Goal: Transaction & Acquisition: Purchase product/service

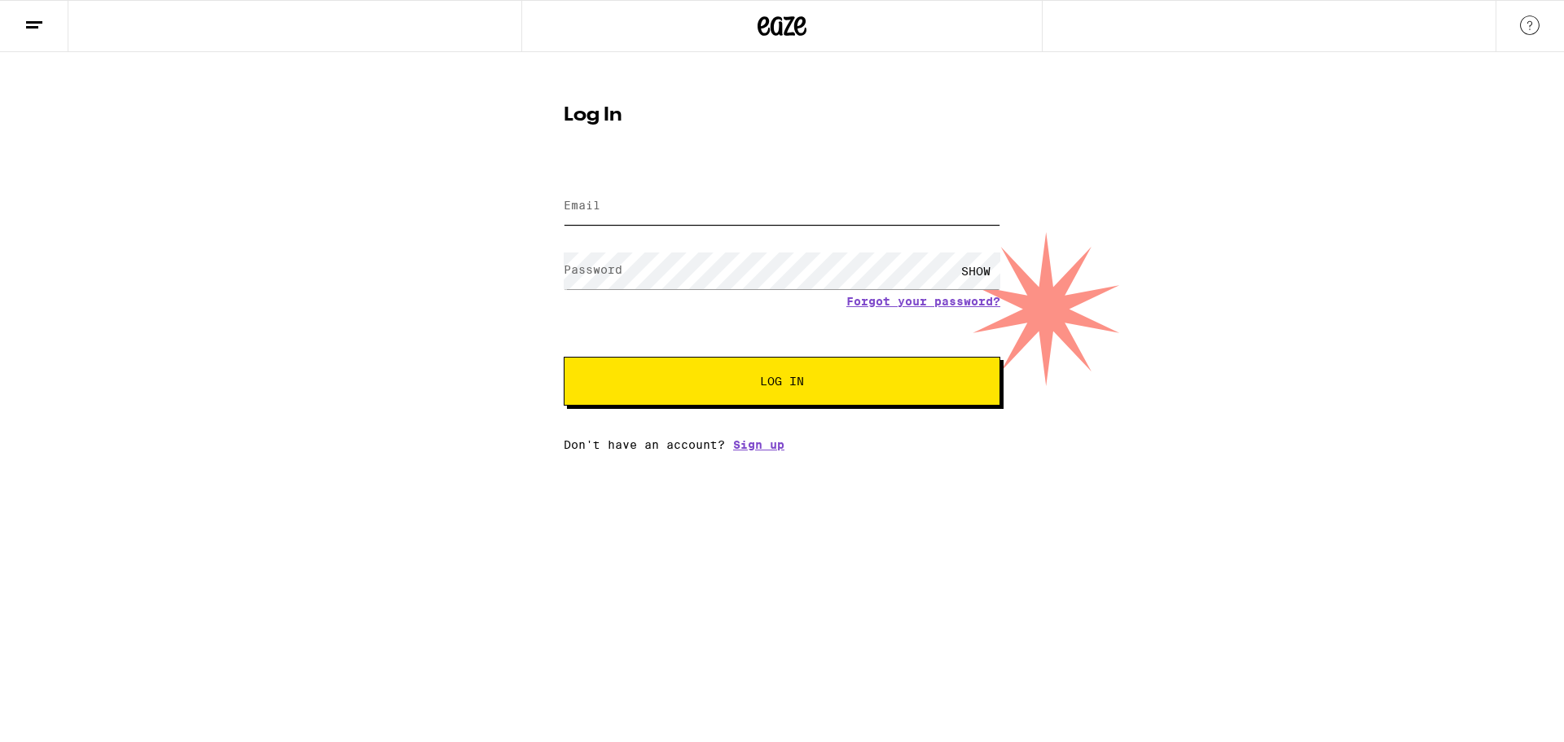
type input "[EMAIL_ADDRESS][DOMAIN_NAME]"
click at [831, 374] on button "Log In" at bounding box center [782, 381] width 437 height 49
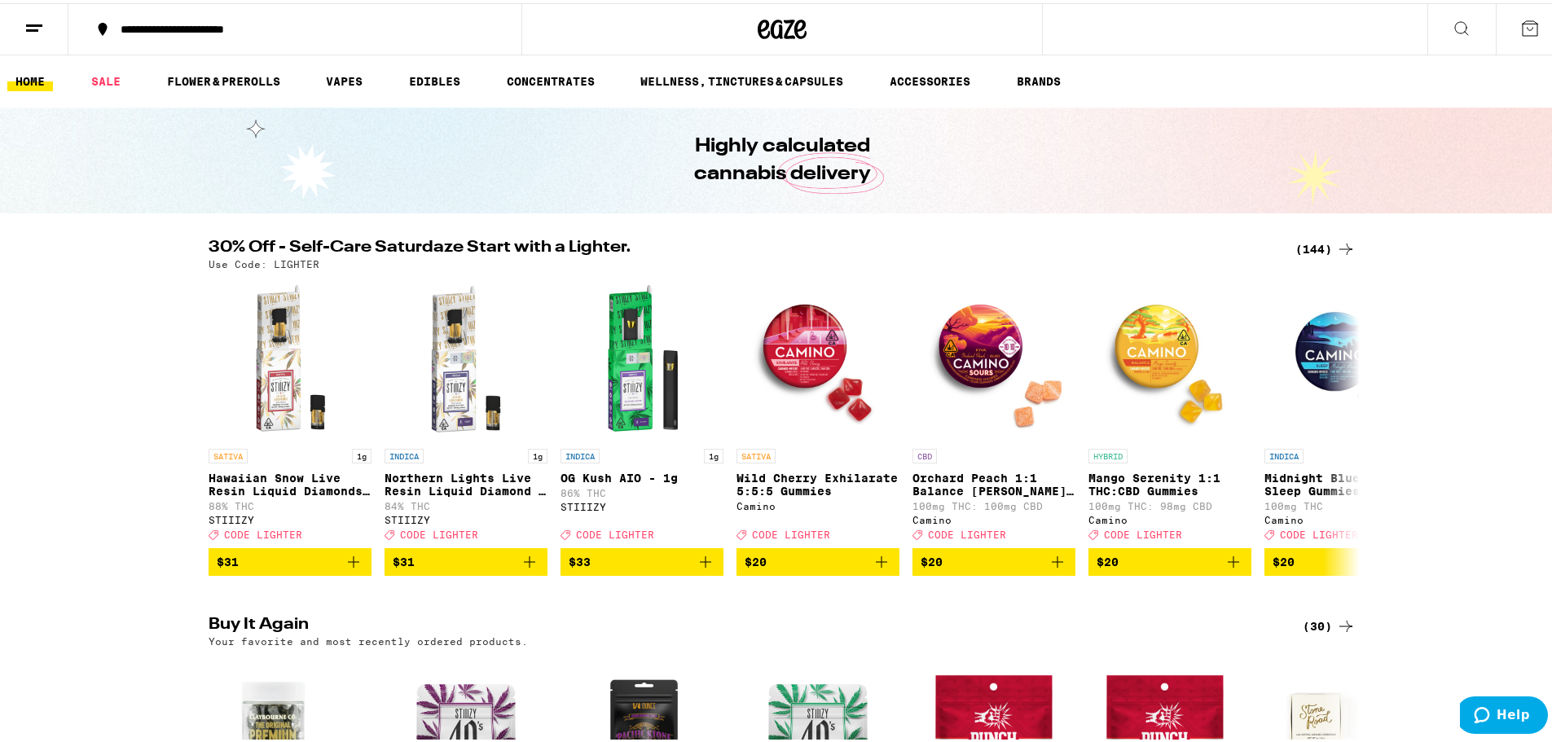
click at [1310, 250] on div "(144)" at bounding box center [1325, 246] width 60 height 20
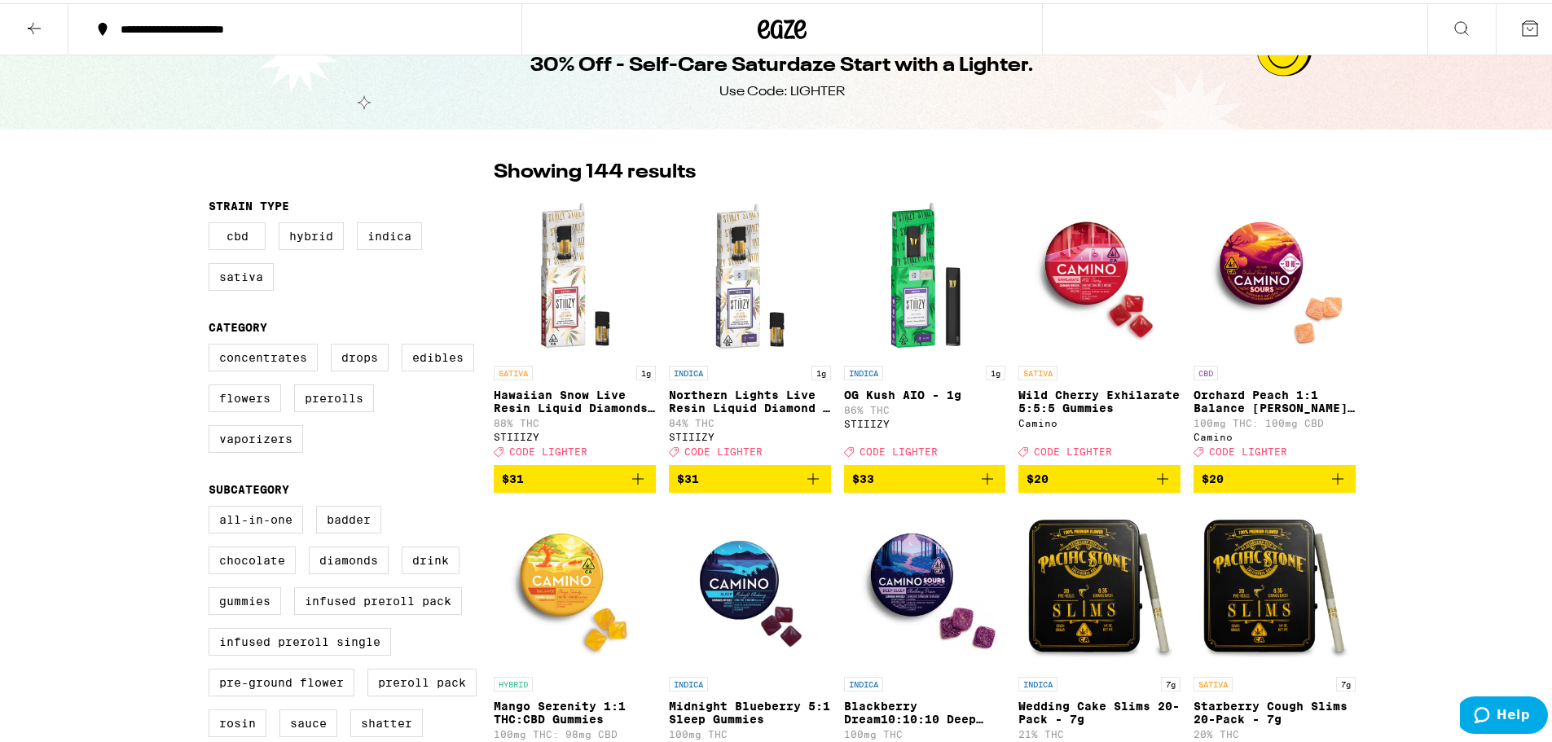
scroll to position [81, 0]
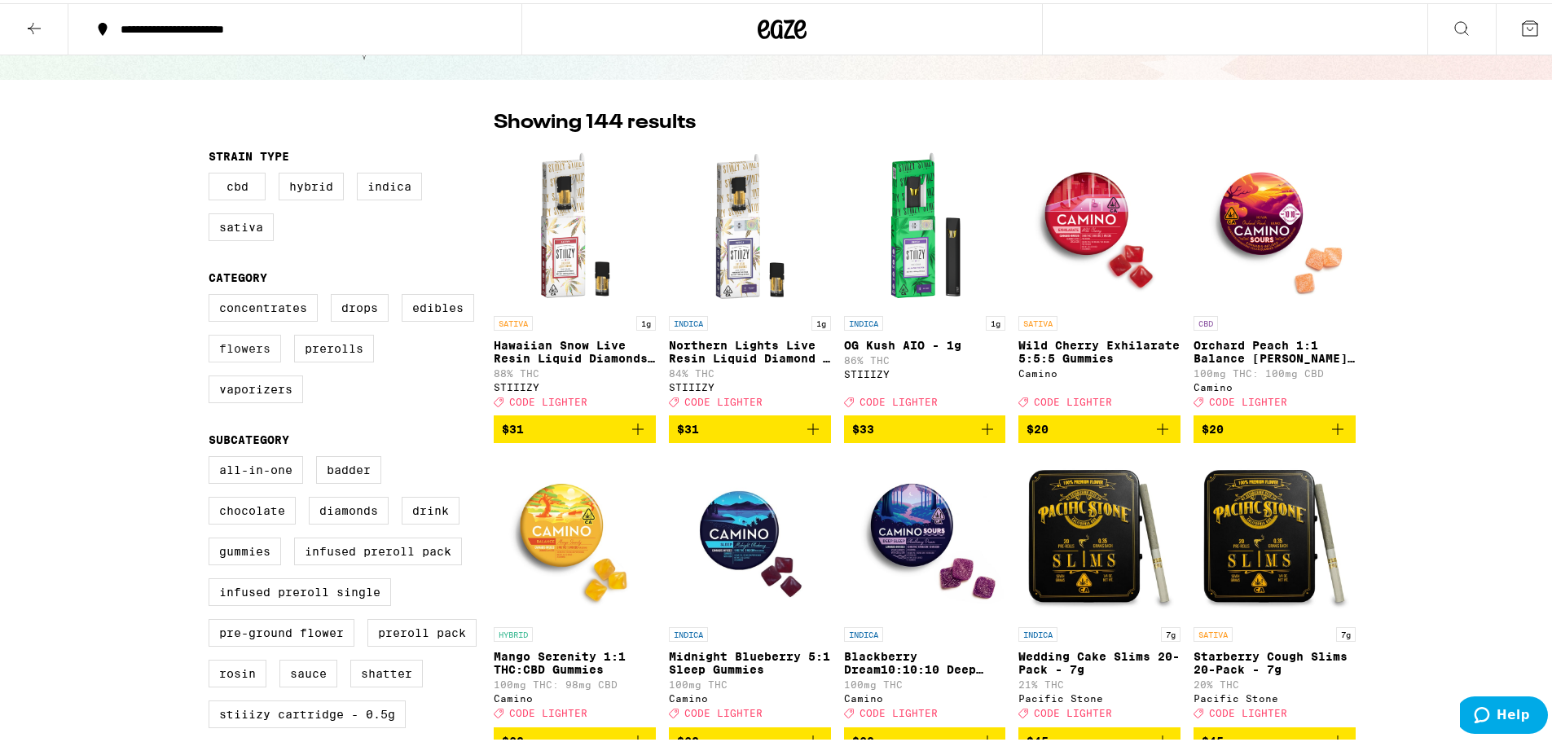
click at [236, 359] on label "Flowers" at bounding box center [245, 345] width 72 height 28
click at [213, 294] on input "Flowers" at bounding box center [212, 293] width 1 height 1
checkbox input "true"
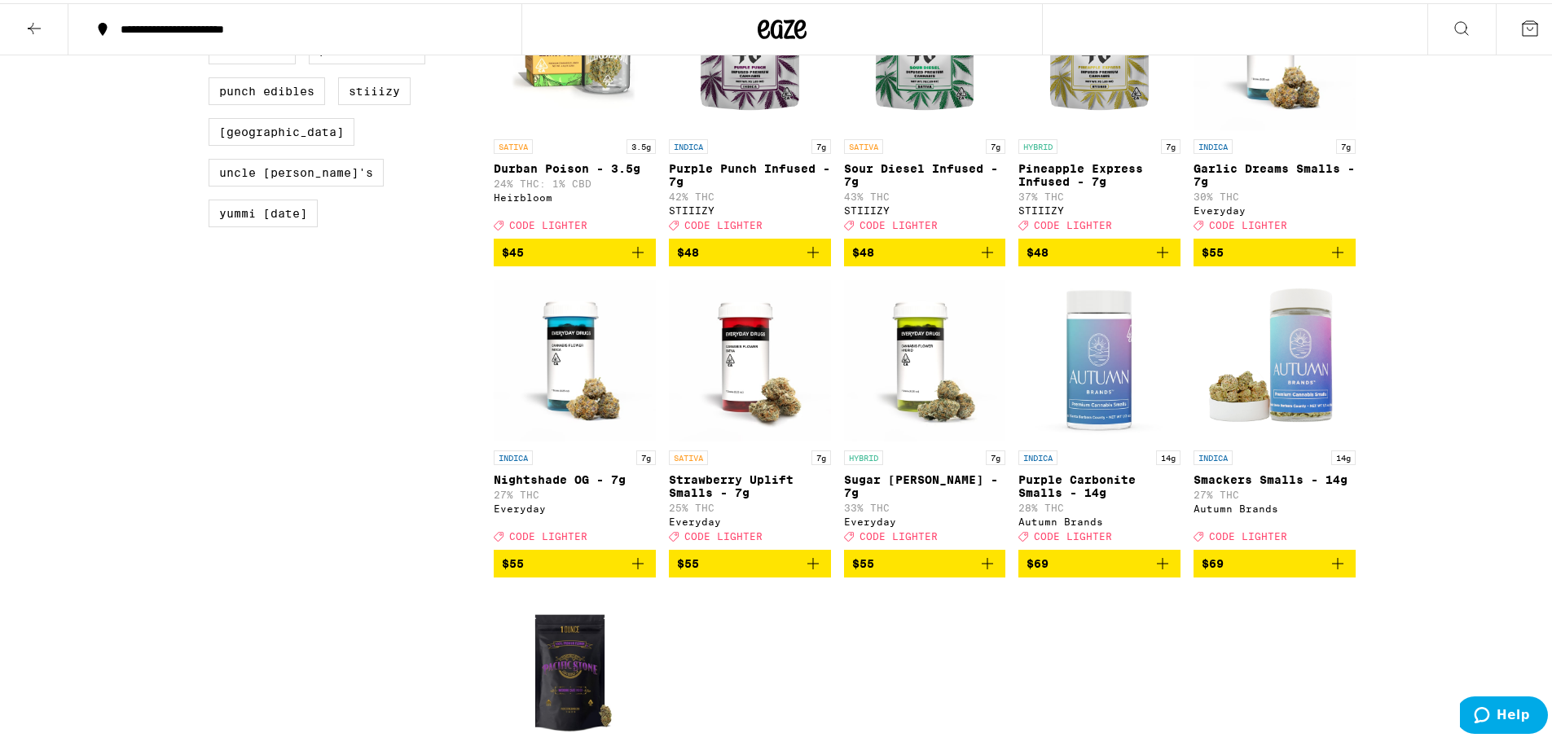
scroll to position [1222, 0]
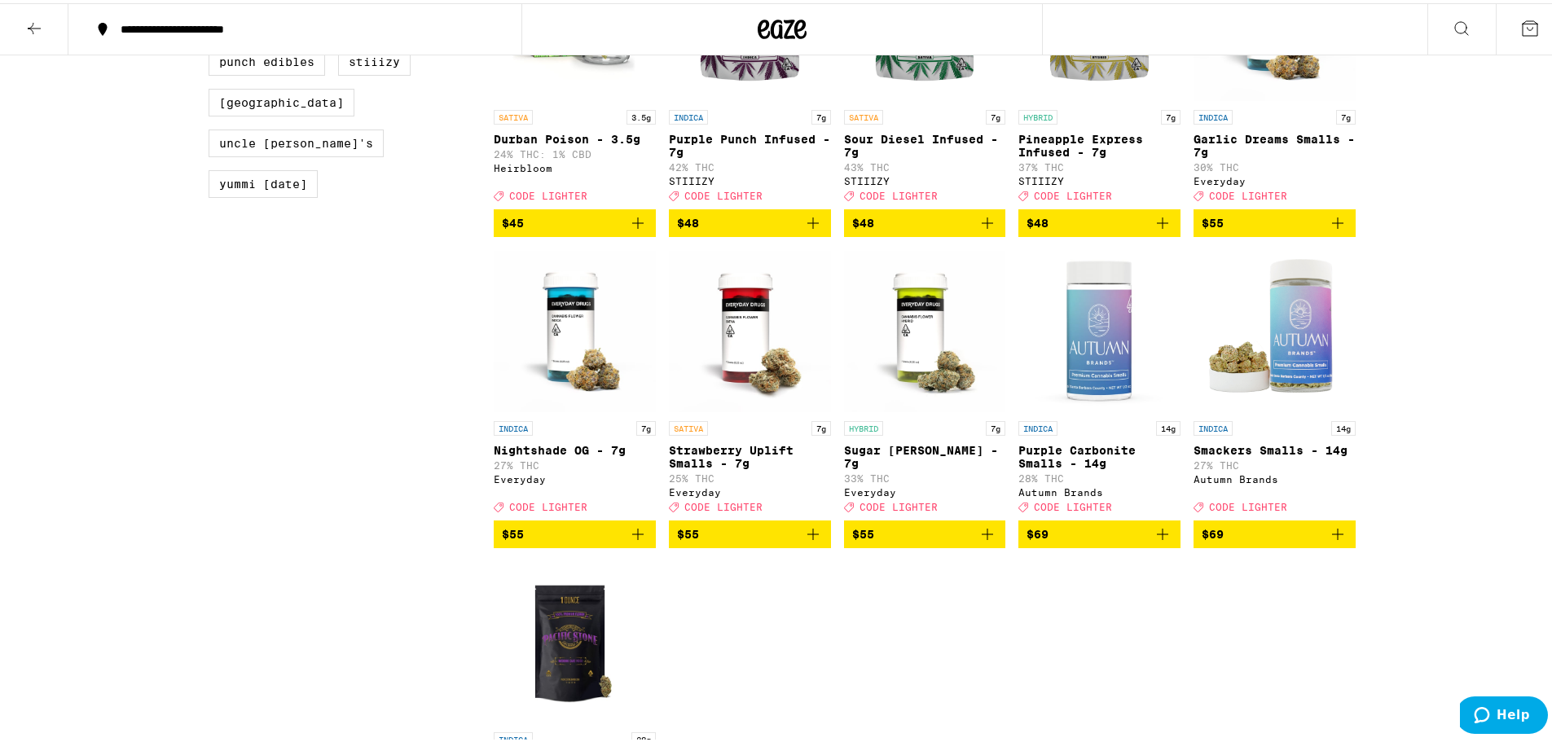
click at [1158, 541] on icon "Add to bag" at bounding box center [1162, 531] width 20 height 20
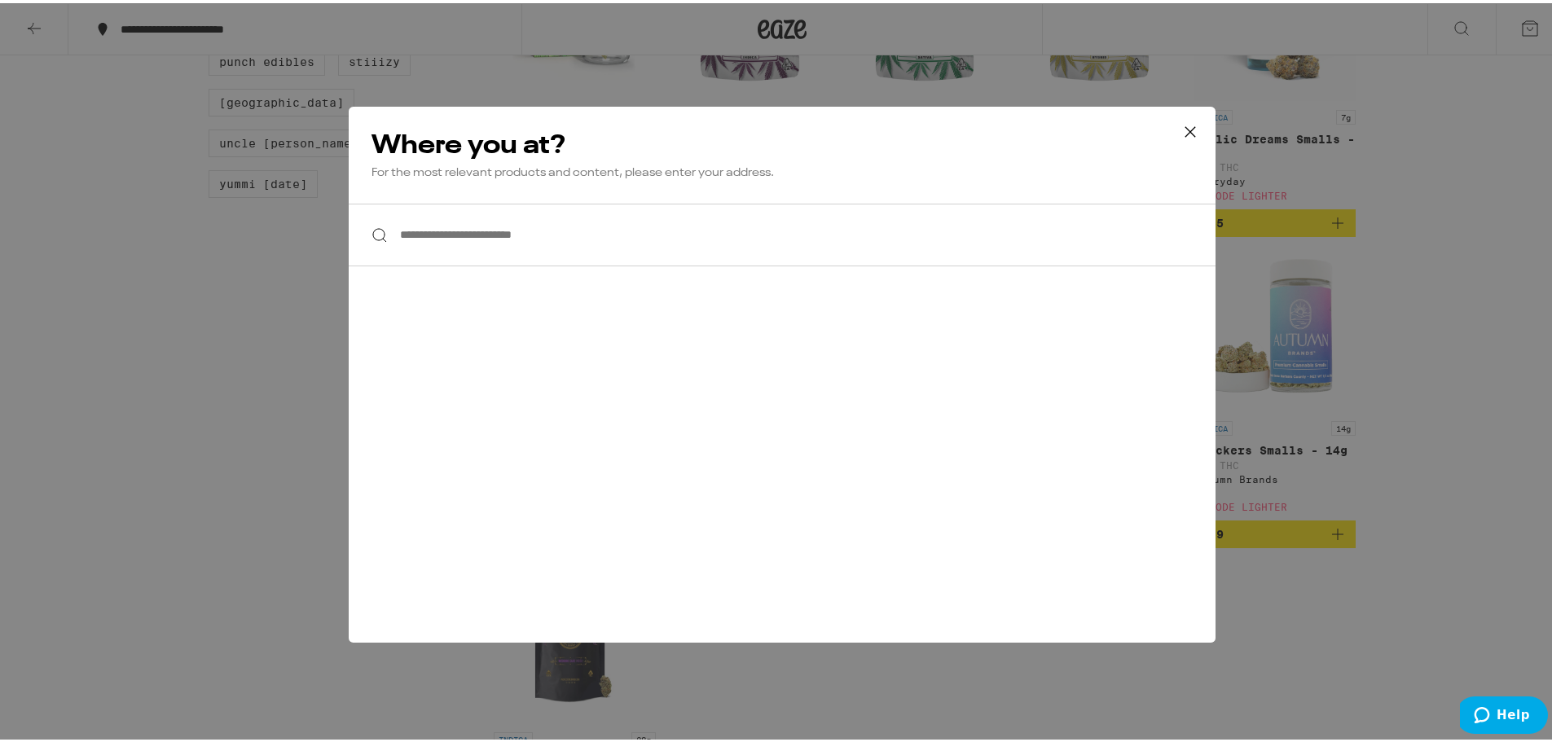
click at [797, 229] on input "**********" at bounding box center [782, 231] width 867 height 63
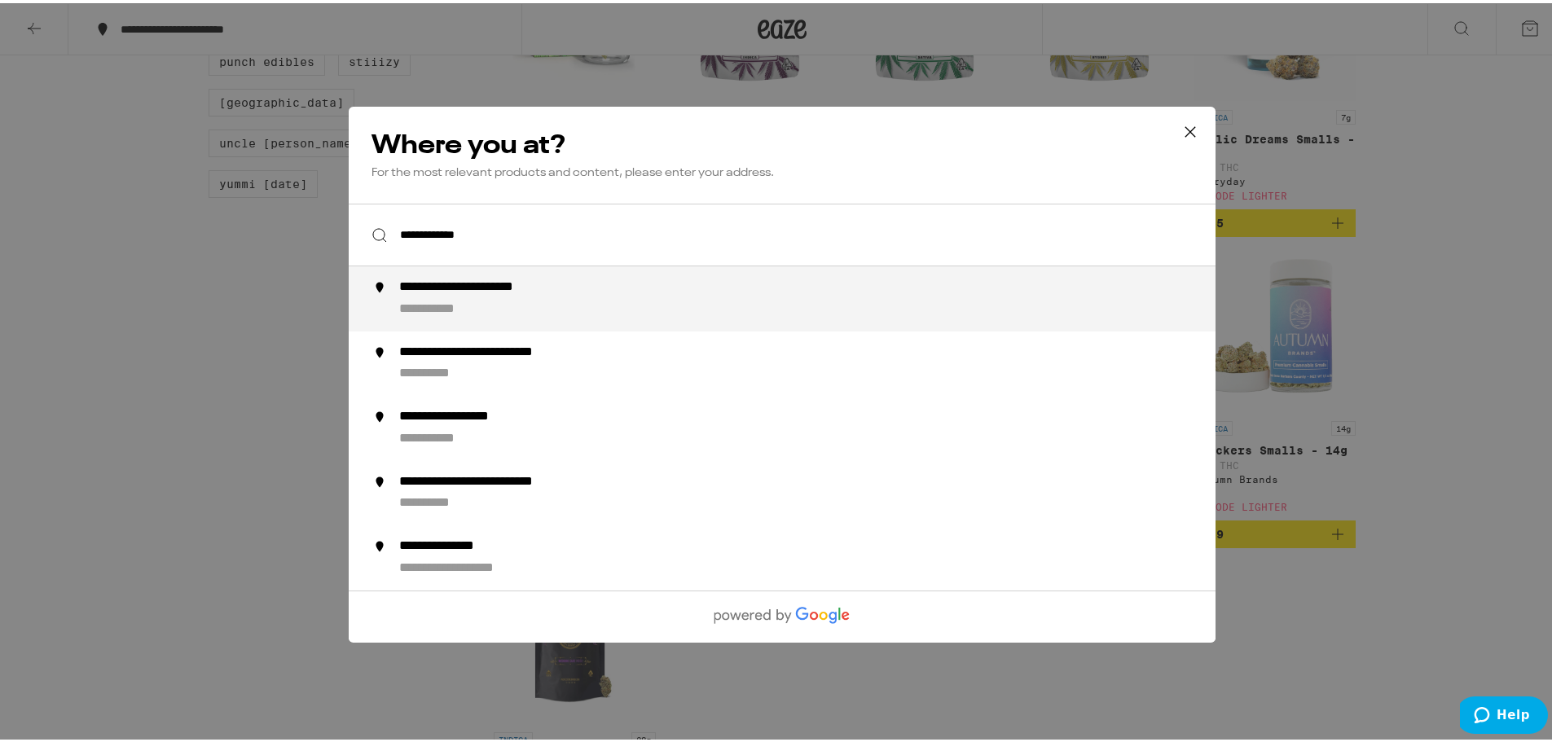
click at [664, 292] on div "**********" at bounding box center [814, 295] width 831 height 39
type input "**********"
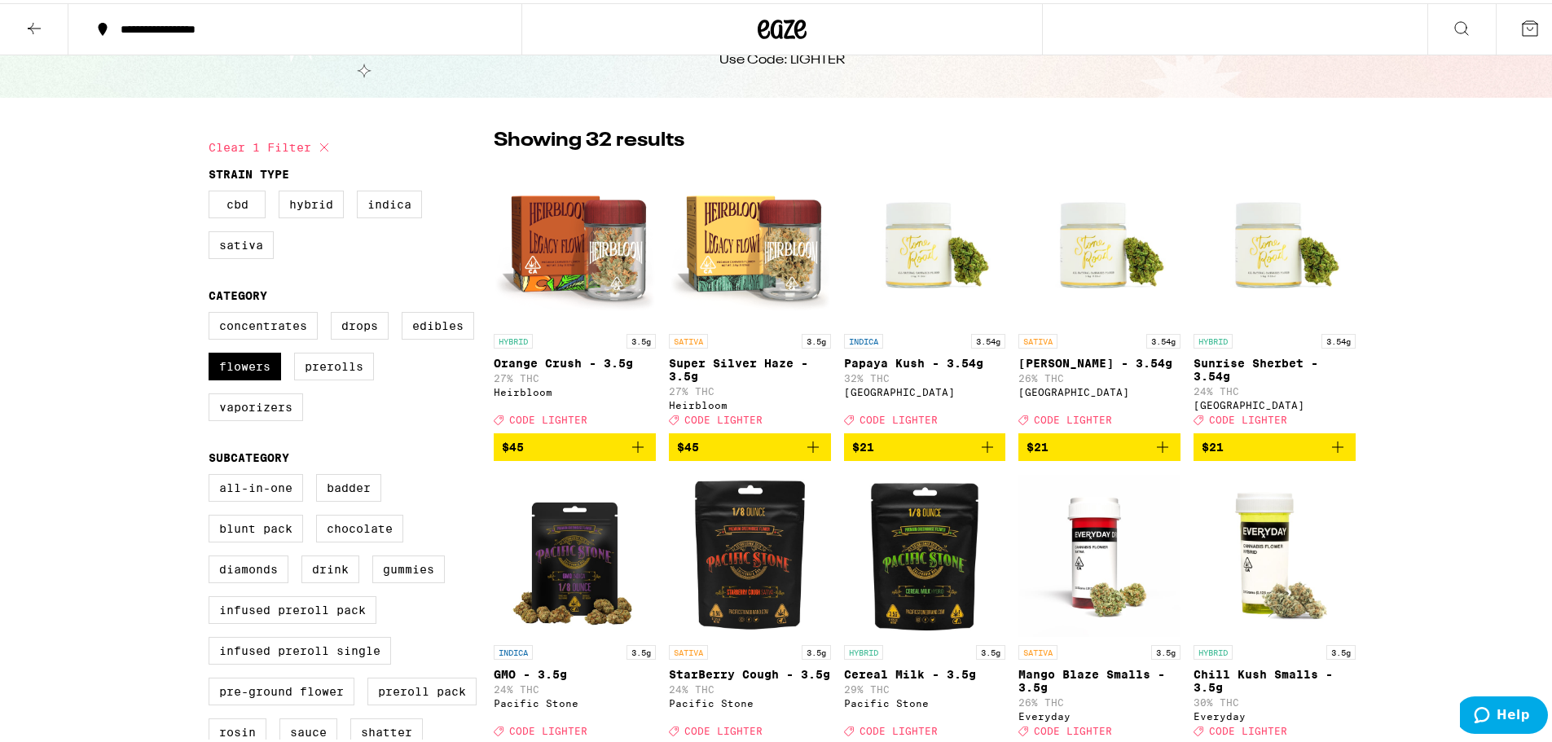
scroll to position [0, 0]
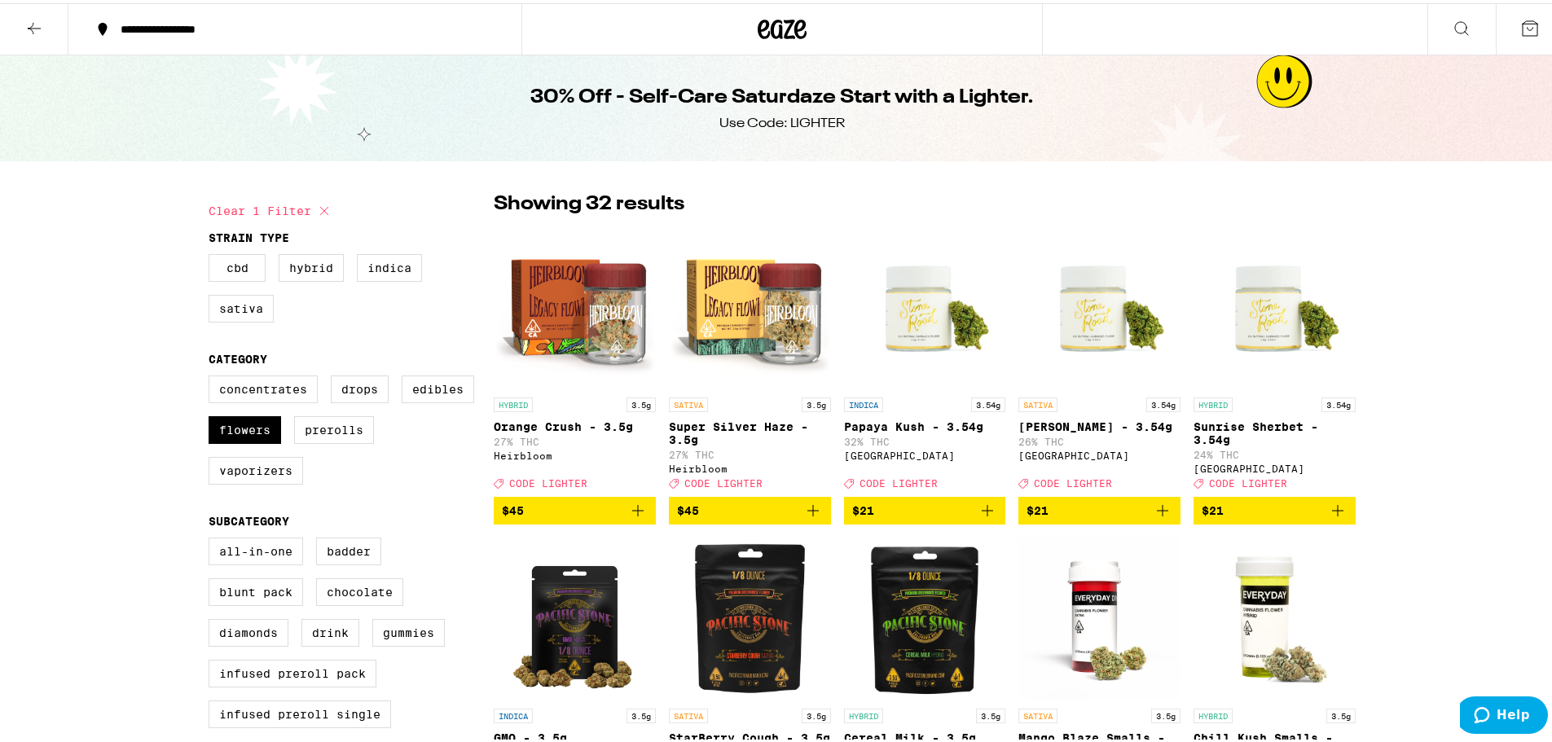
drag, startPoint x: 251, startPoint y: 435, endPoint x: 98, endPoint y: 429, distance: 153.2
click at [251, 435] on label "Flowers" at bounding box center [245, 427] width 72 height 28
click at [213, 375] on input "Flowers" at bounding box center [212, 375] width 1 height 1
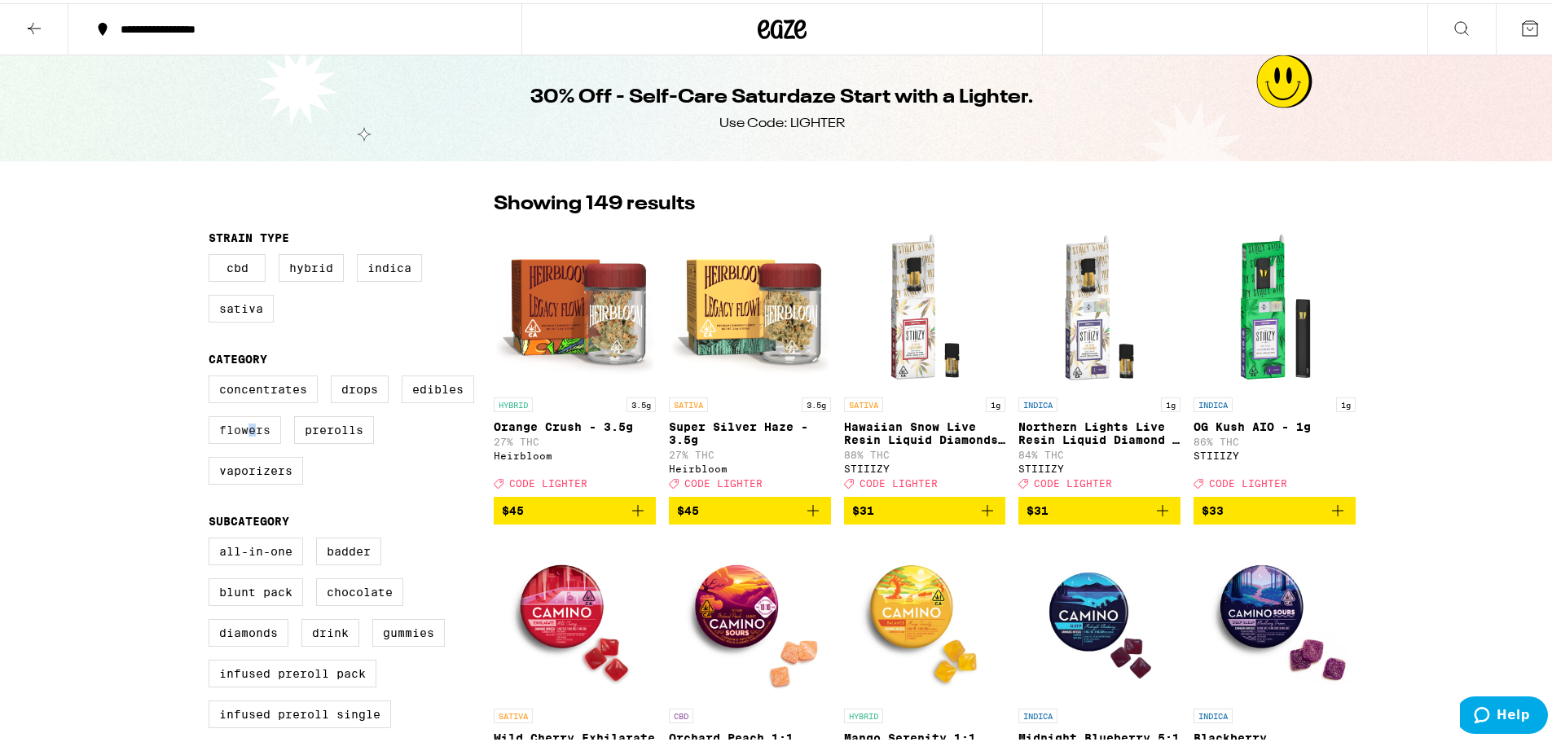
click at [247, 433] on label "Flowers" at bounding box center [245, 427] width 72 height 28
click at [215, 430] on label "Flowers" at bounding box center [245, 427] width 72 height 28
click at [213, 375] on input "Flowers" at bounding box center [212, 375] width 1 height 1
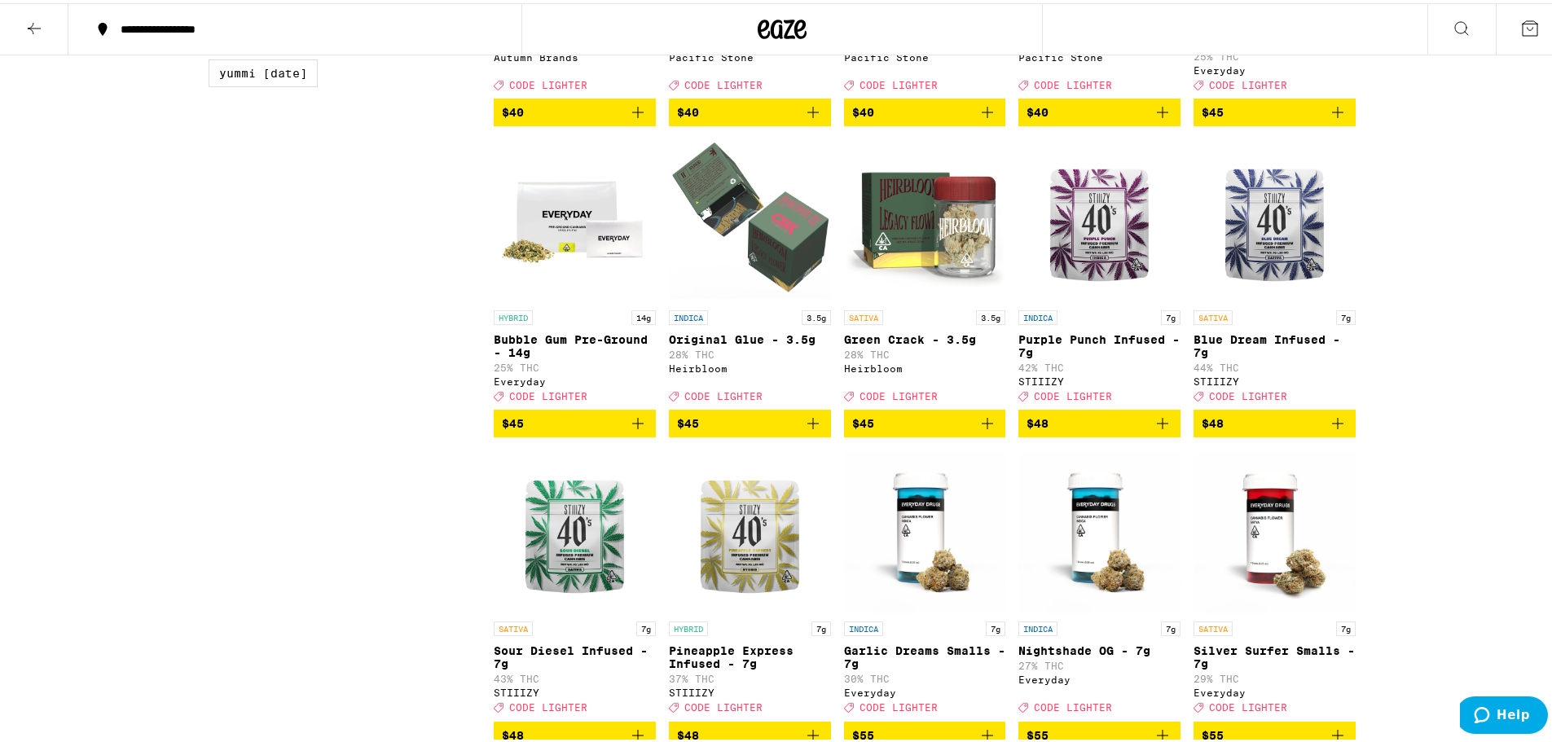
scroll to position [1303, 0]
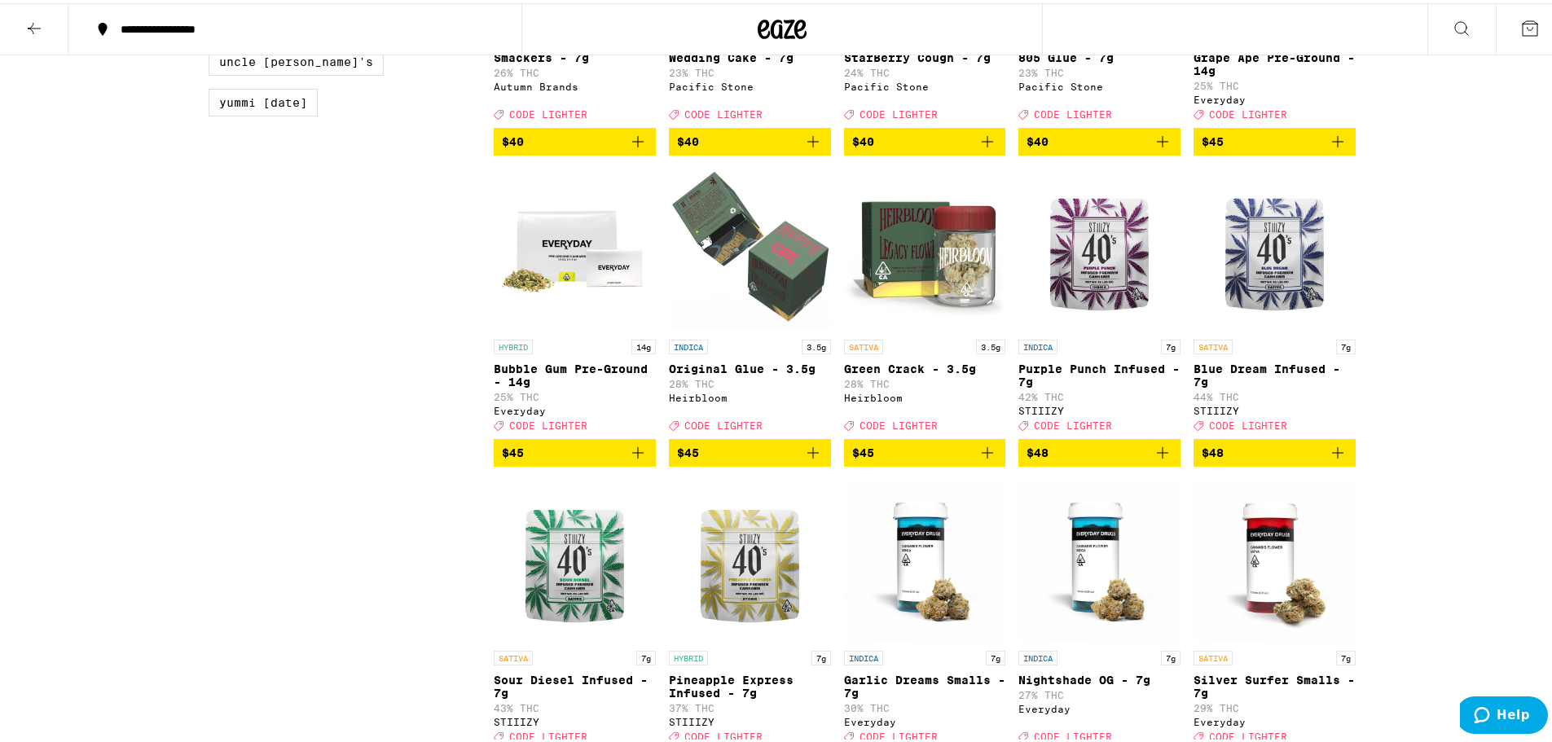
click at [1132, 459] on span "$48" at bounding box center [1099, 450] width 146 height 20
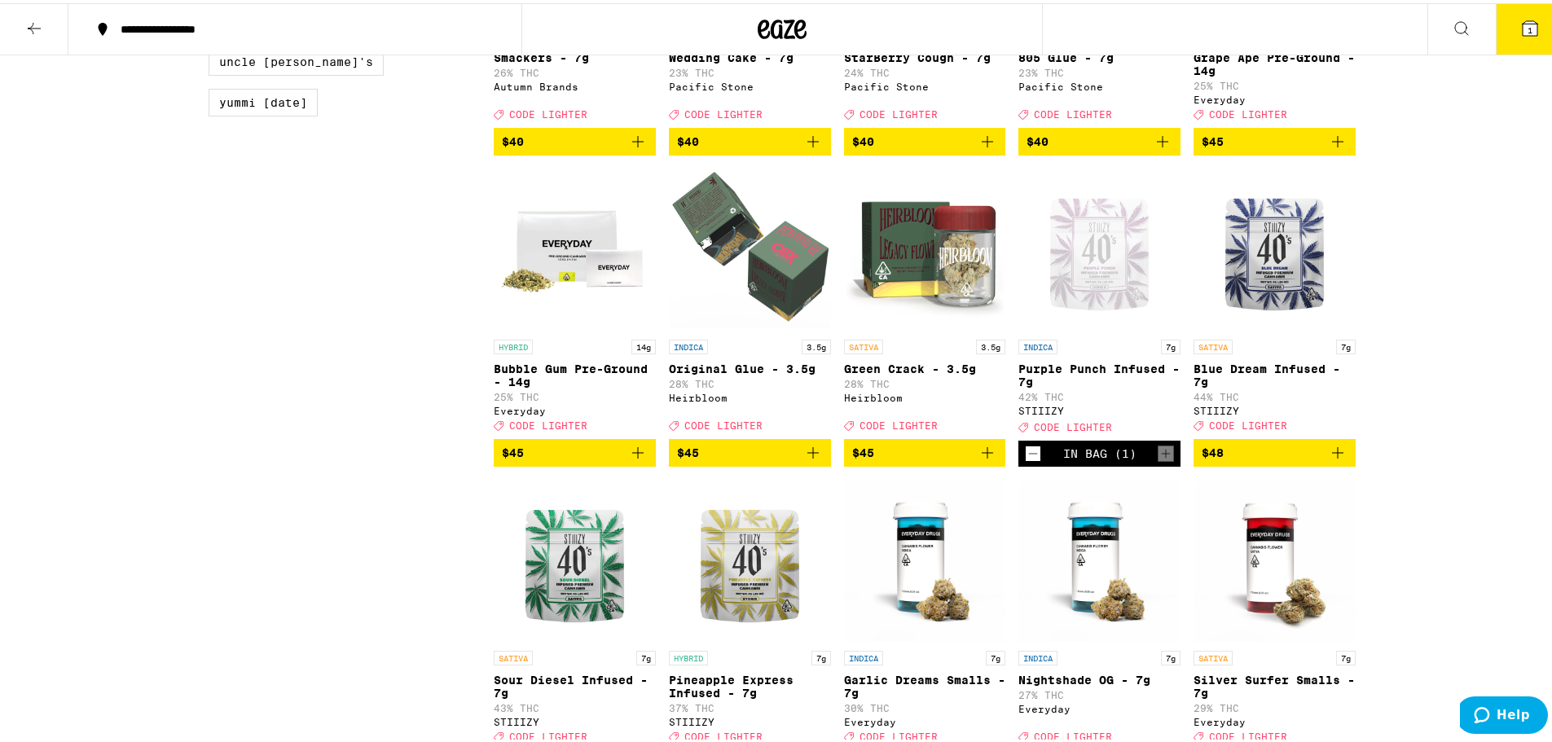
scroll to position [1355, 0]
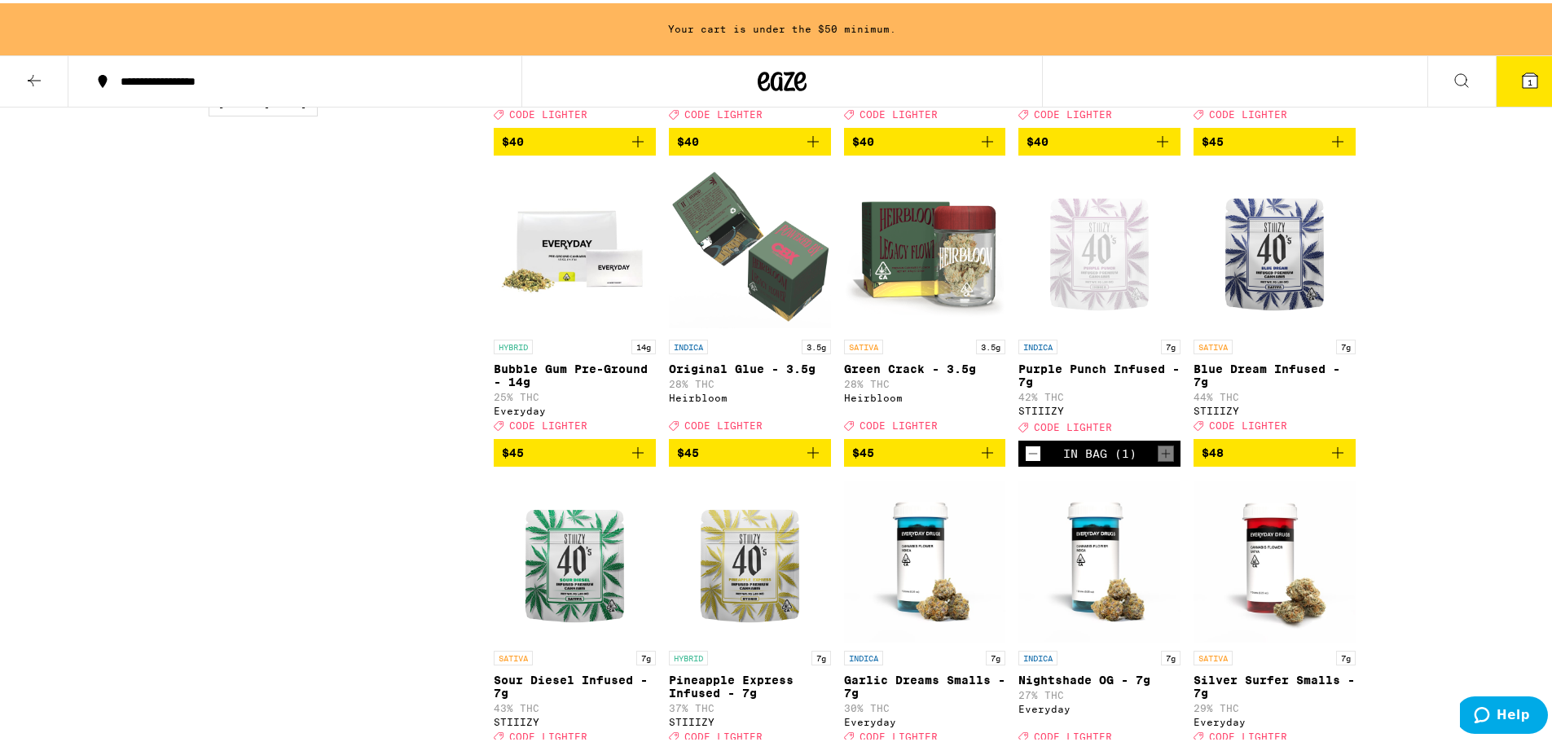
click at [1025, 460] on icon "Decrement" at bounding box center [1032, 451] width 15 height 20
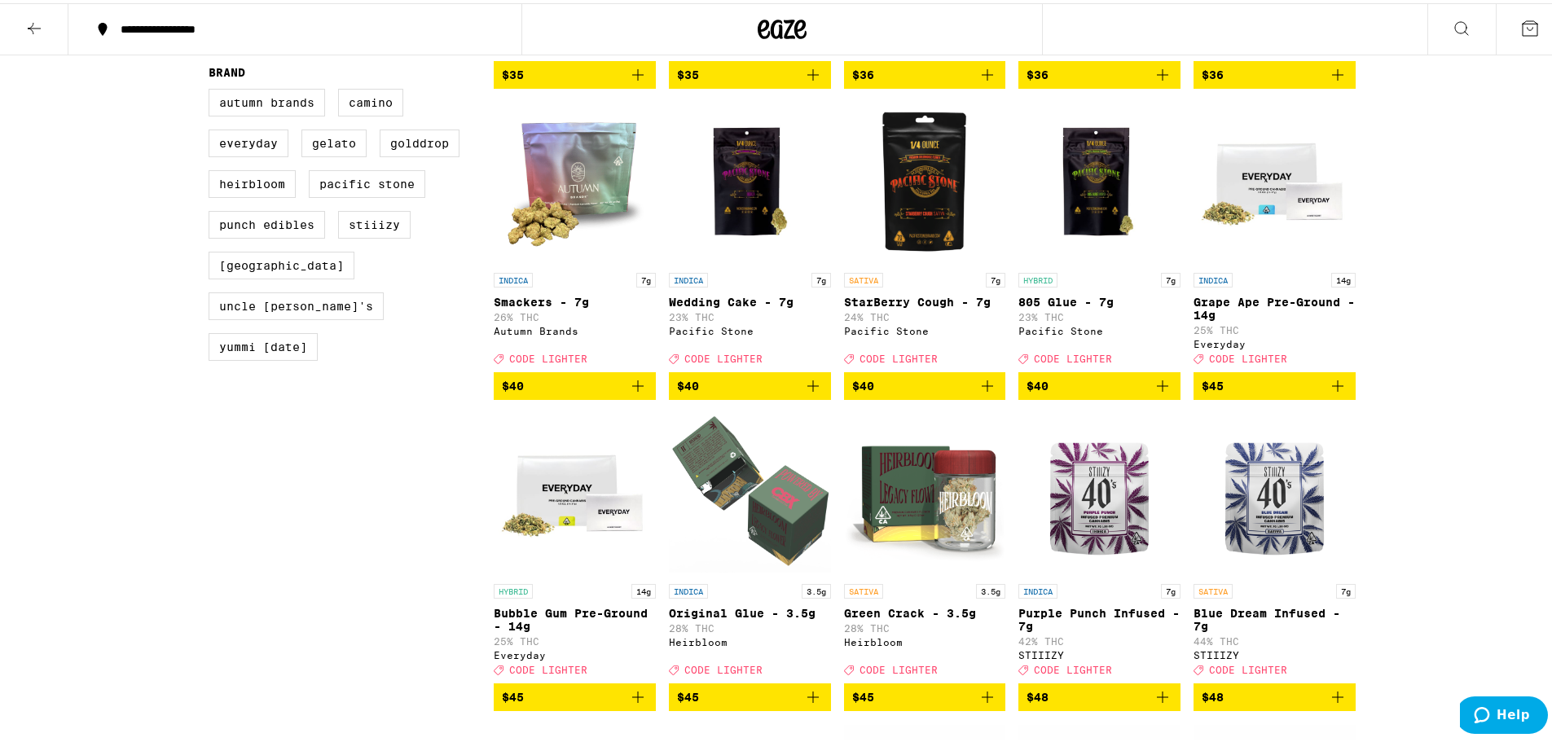
scroll to position [896, 0]
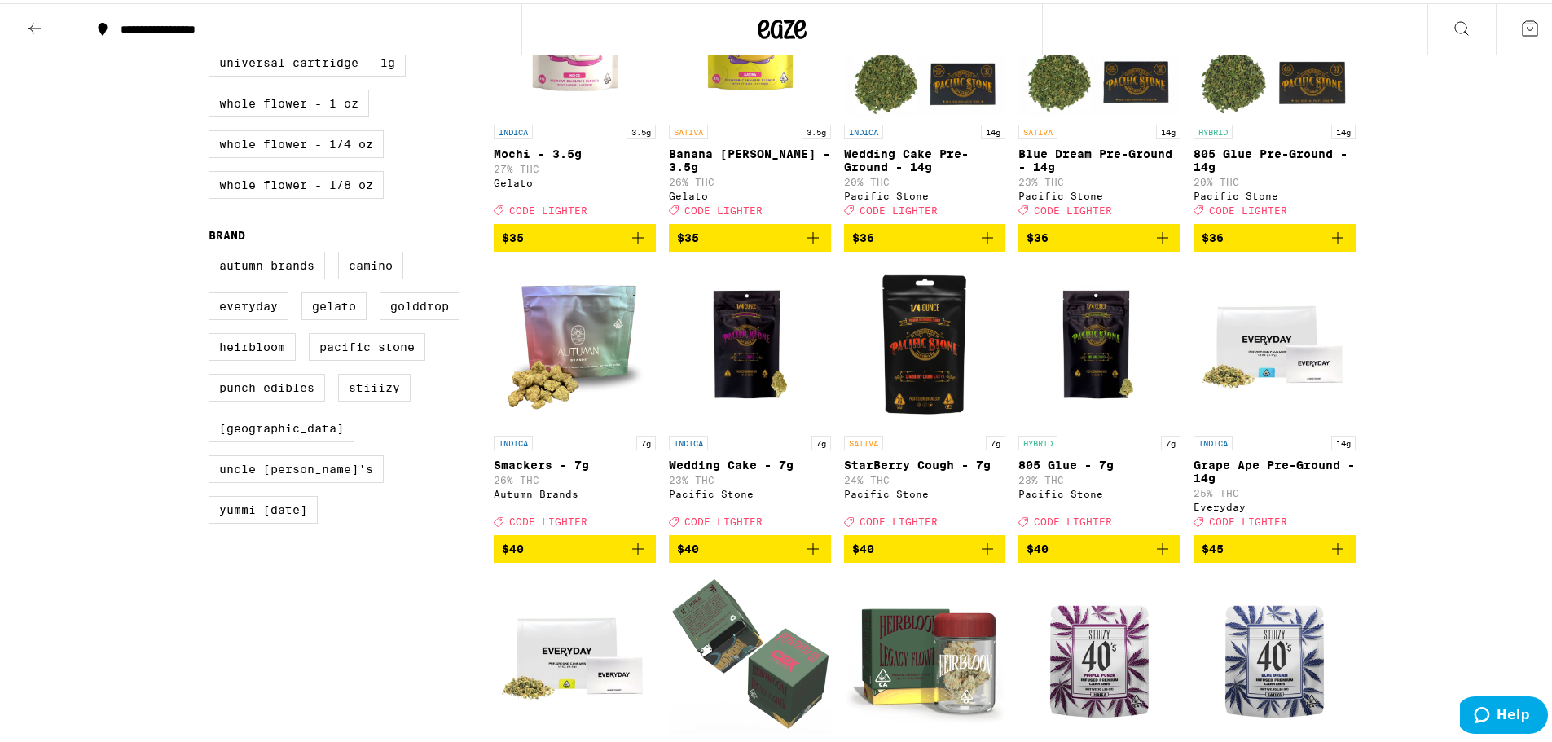
click at [634, 551] on icon "Add to bag" at bounding box center [637, 545] width 11 height 11
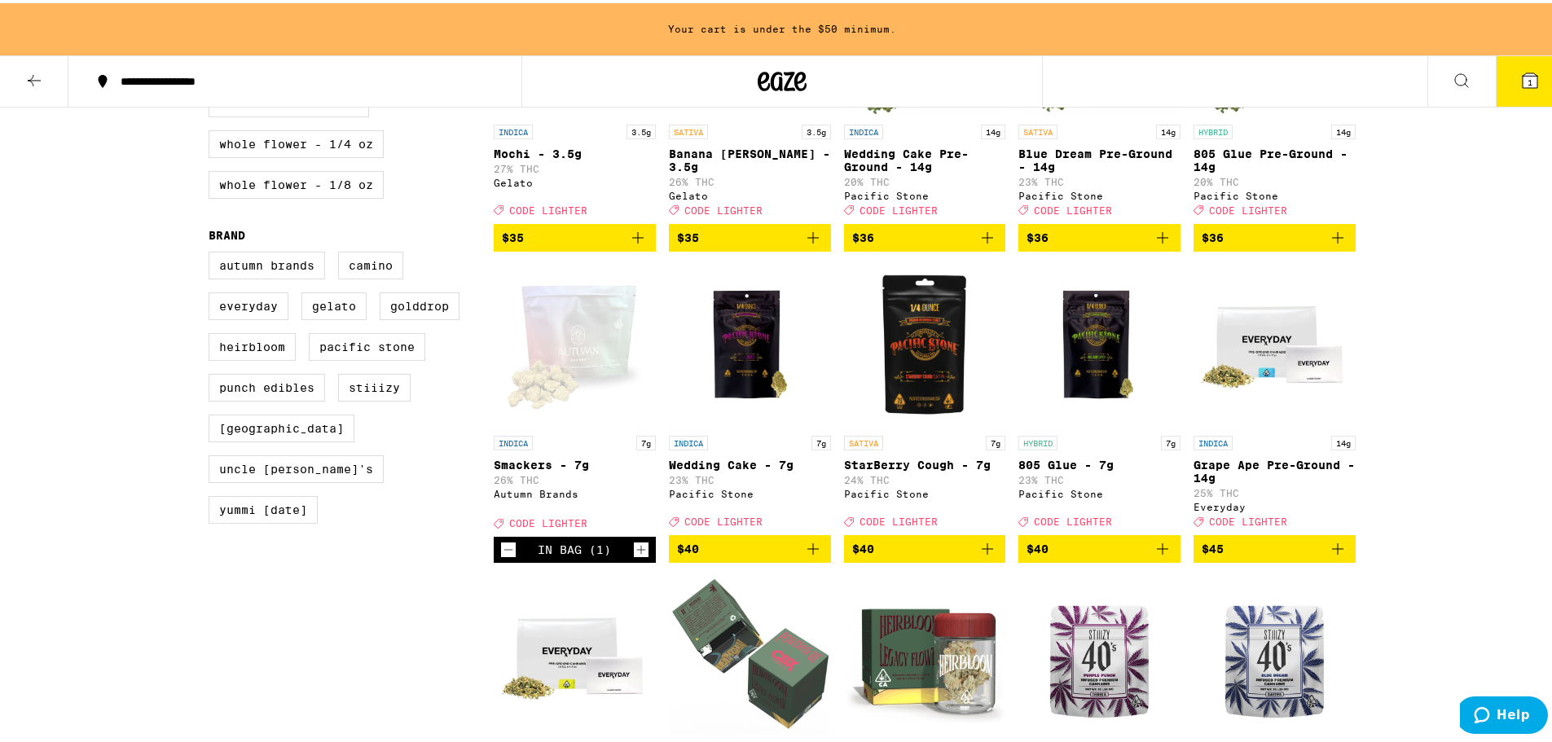
click at [637, 551] on icon "Increment" at bounding box center [641, 546] width 9 height 9
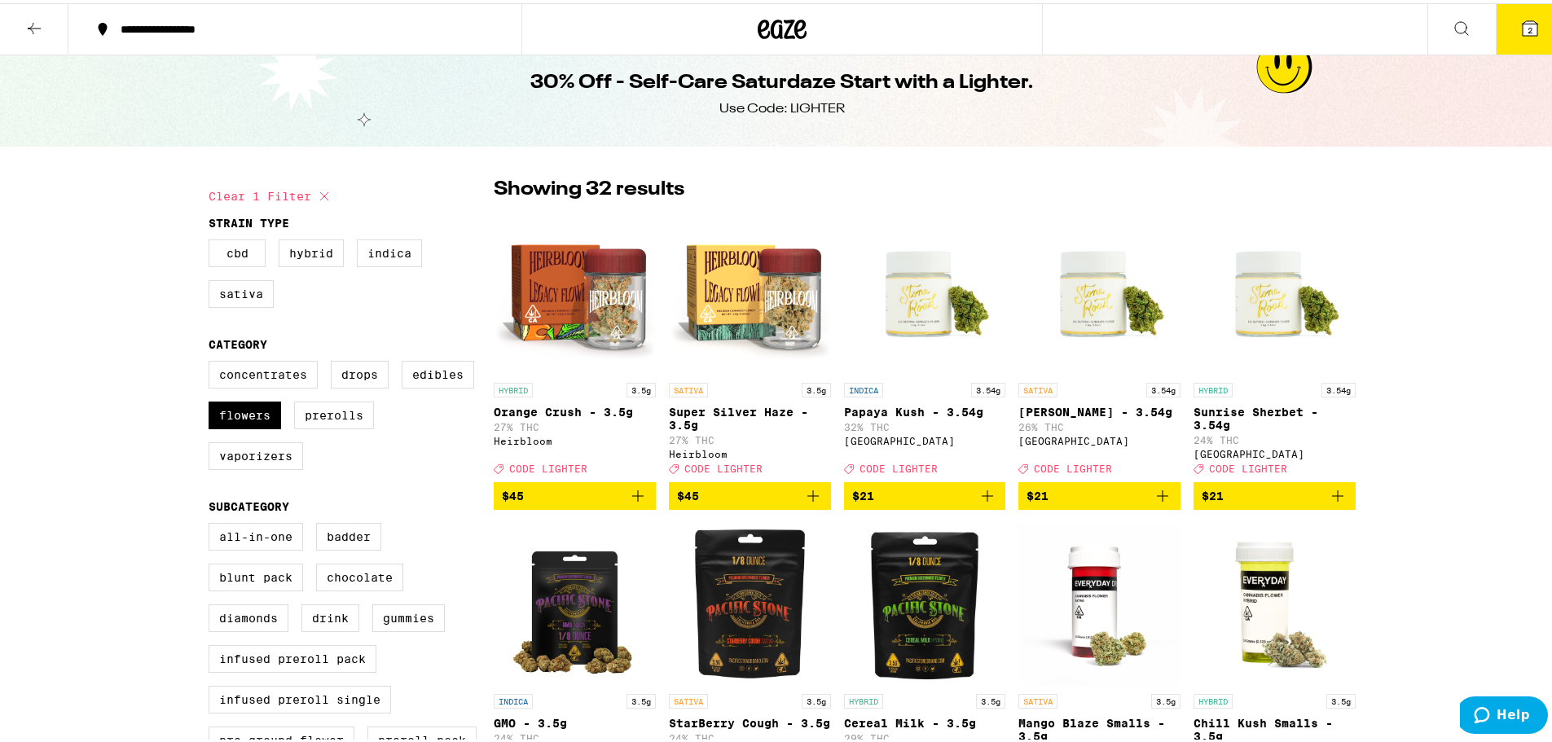
scroll to position [0, 0]
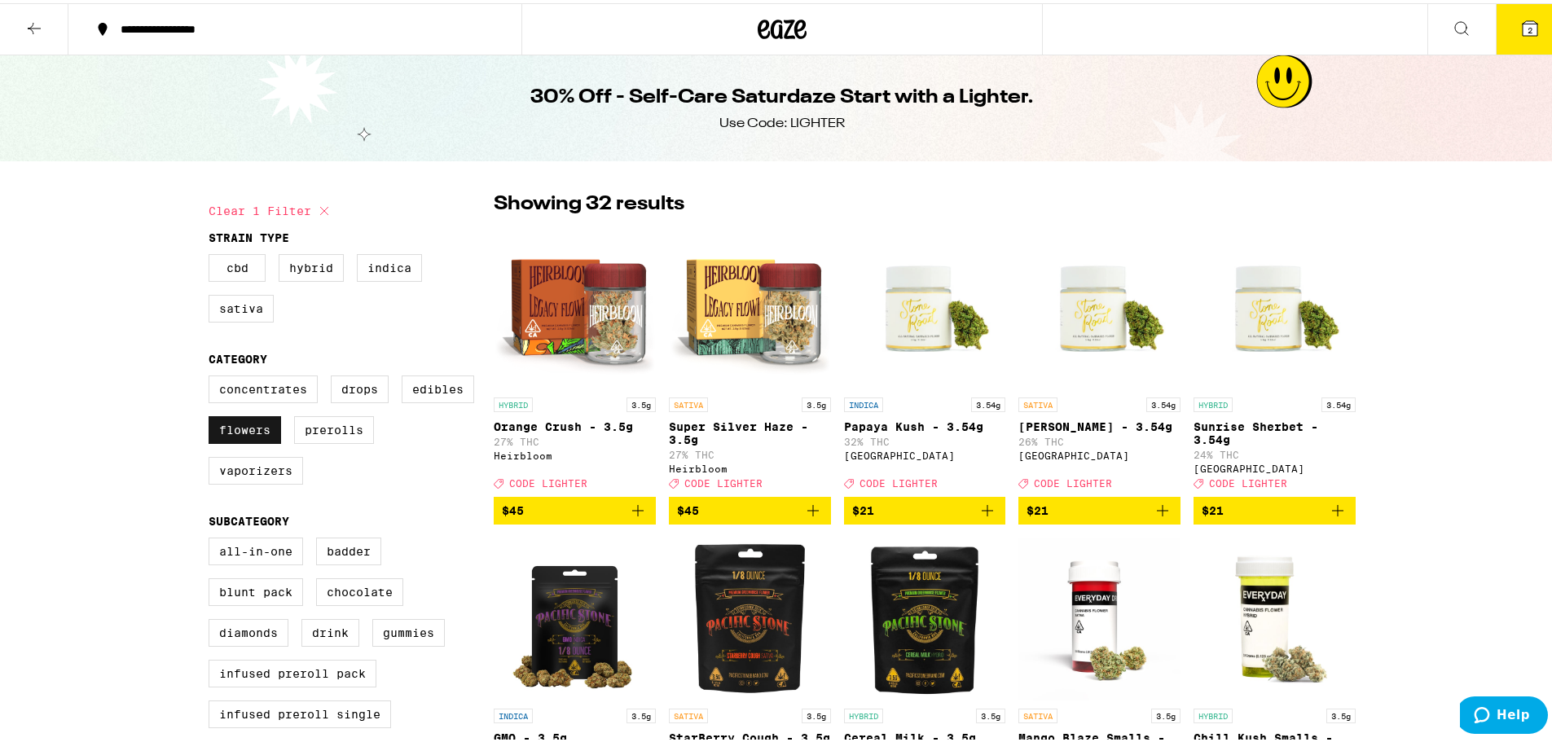
click at [243, 437] on label "Flowers" at bounding box center [245, 427] width 72 height 28
click at [213, 375] on input "Flowers" at bounding box center [212, 375] width 1 height 1
checkbox input "false"
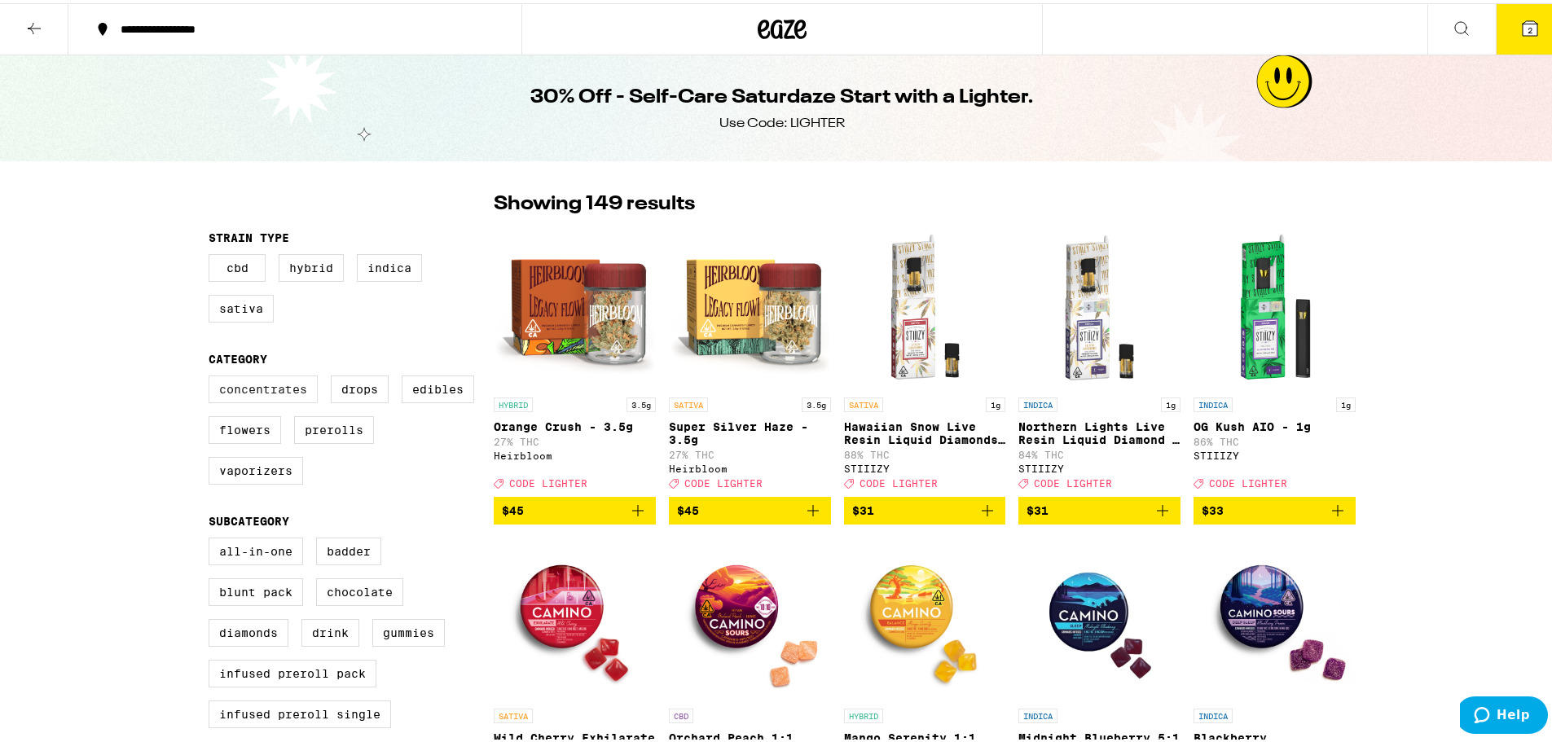
click at [263, 397] on label "Concentrates" at bounding box center [263, 386] width 109 height 28
click at [213, 375] on input "Concentrates" at bounding box center [212, 375] width 1 height 1
checkbox input "true"
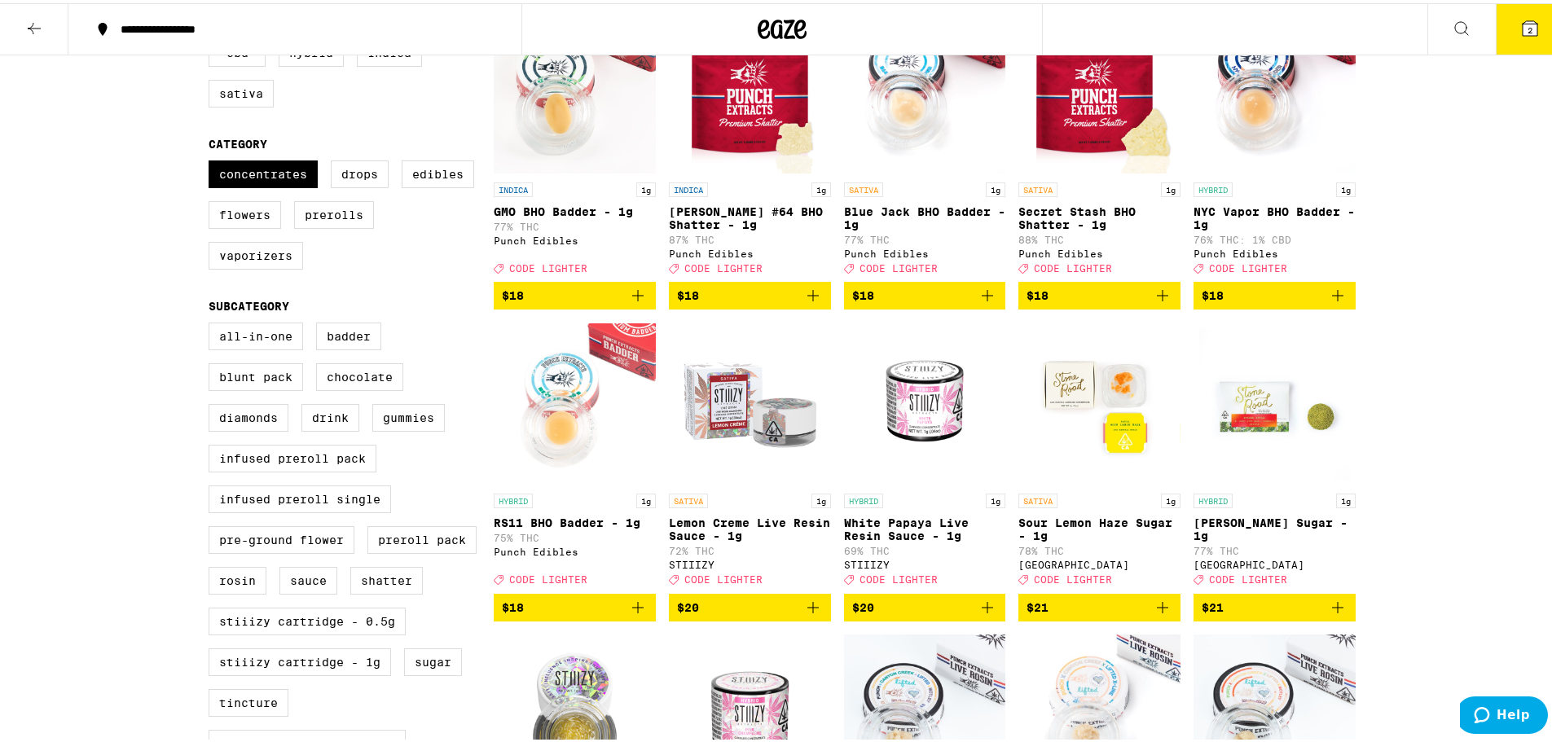
scroll to position [244, 0]
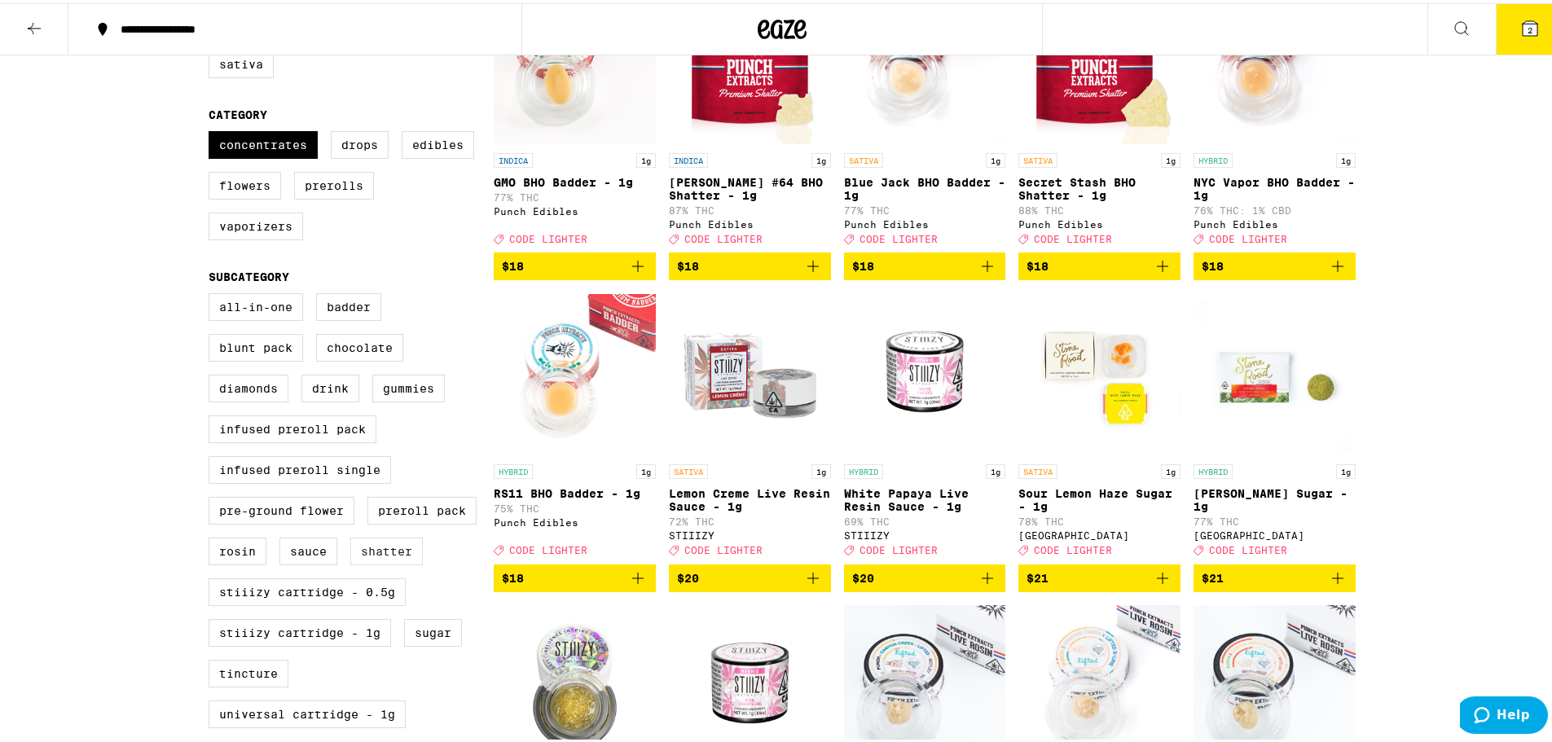
click at [355, 562] on label "Shatter" at bounding box center [386, 548] width 72 height 28
click at [213, 293] on input "Shatter" at bounding box center [212, 292] width 1 height 1
checkbox input "true"
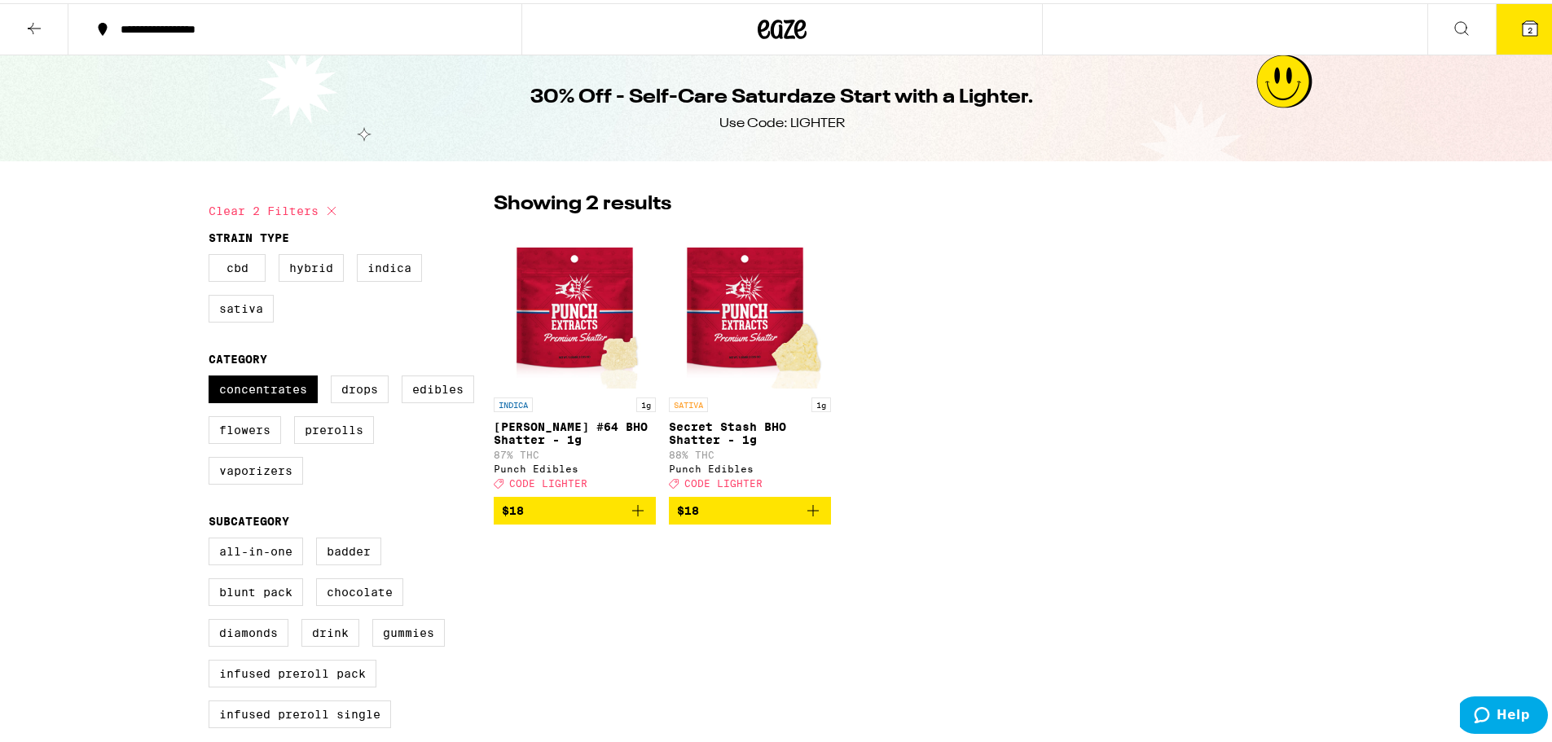
click at [628, 516] on icon "Add to bag" at bounding box center [638, 508] width 20 height 20
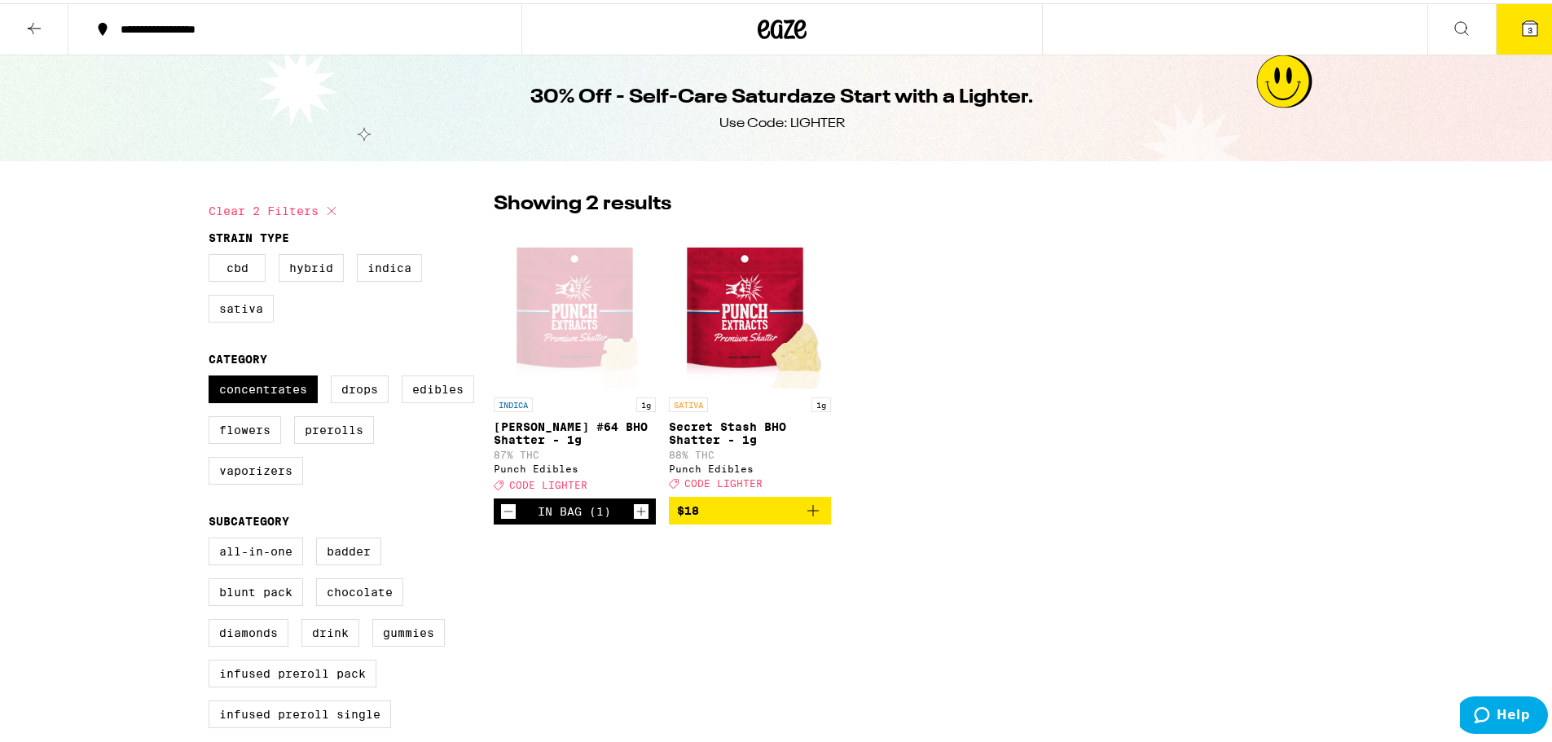
click at [634, 518] on icon "Increment" at bounding box center [641, 508] width 15 height 20
click at [1522, 36] on button "4" at bounding box center [1529, 26] width 68 height 50
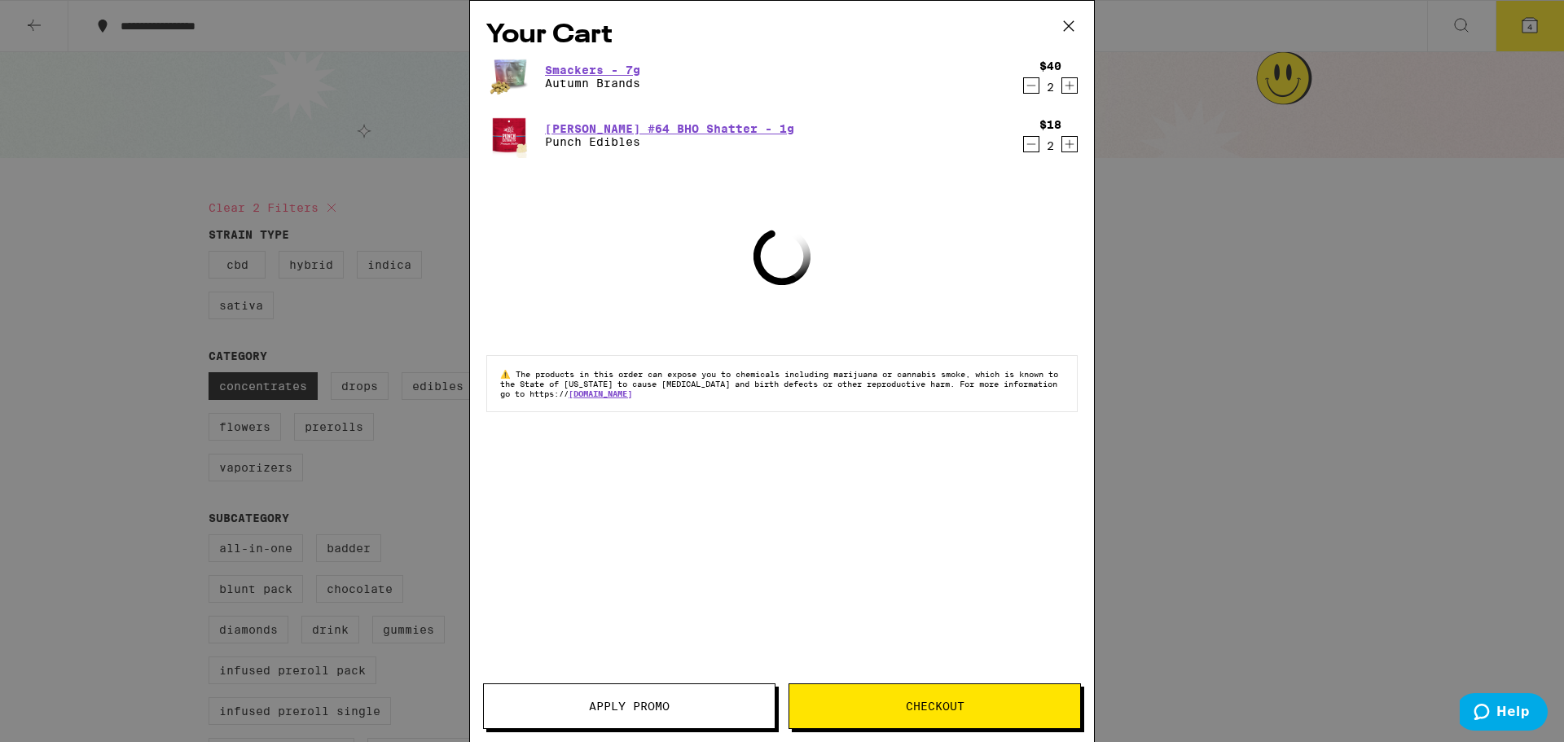
click at [668, 714] on button "Apply Promo" at bounding box center [629, 706] width 292 height 46
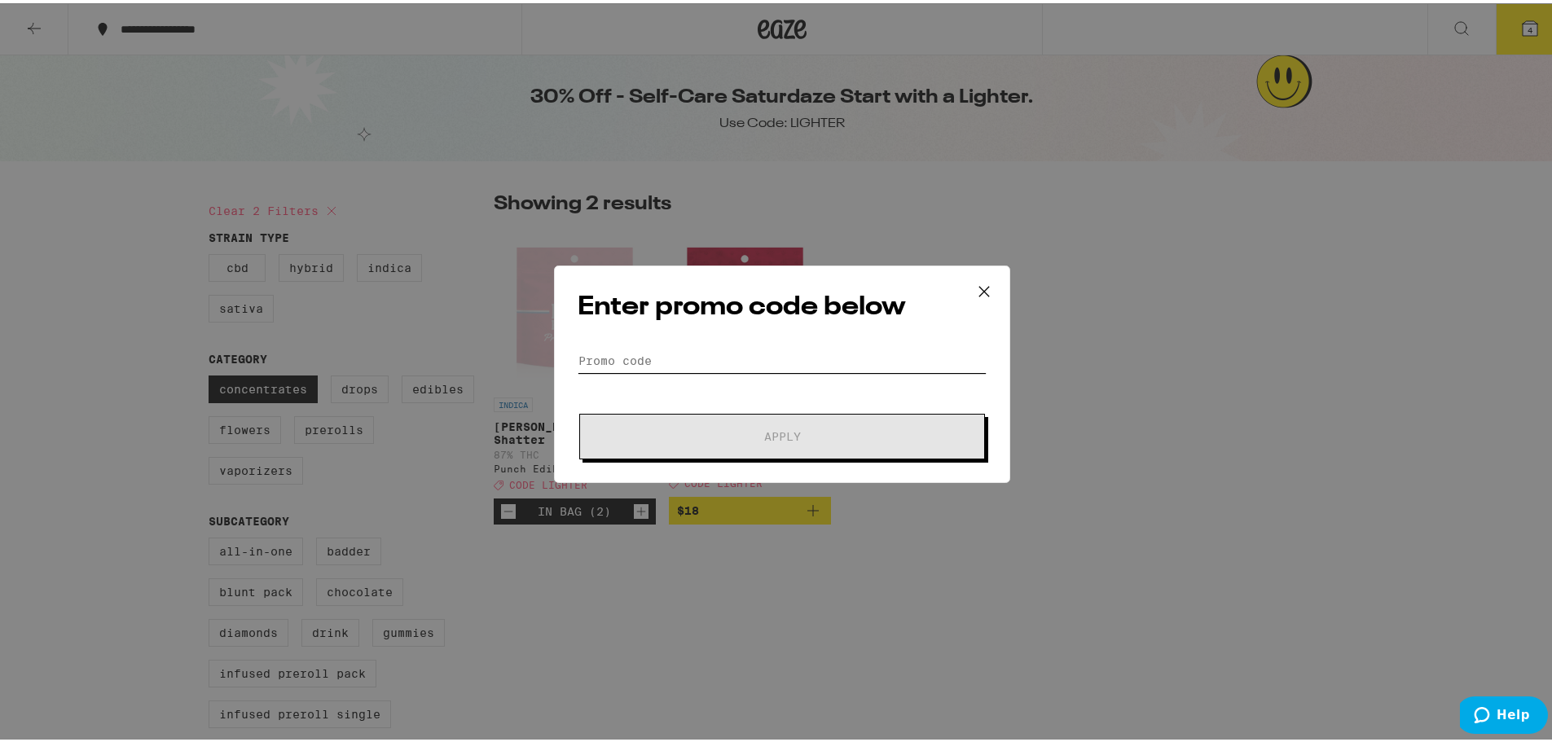
click at [768, 345] on input "Promo Code" at bounding box center [781, 357] width 409 height 24
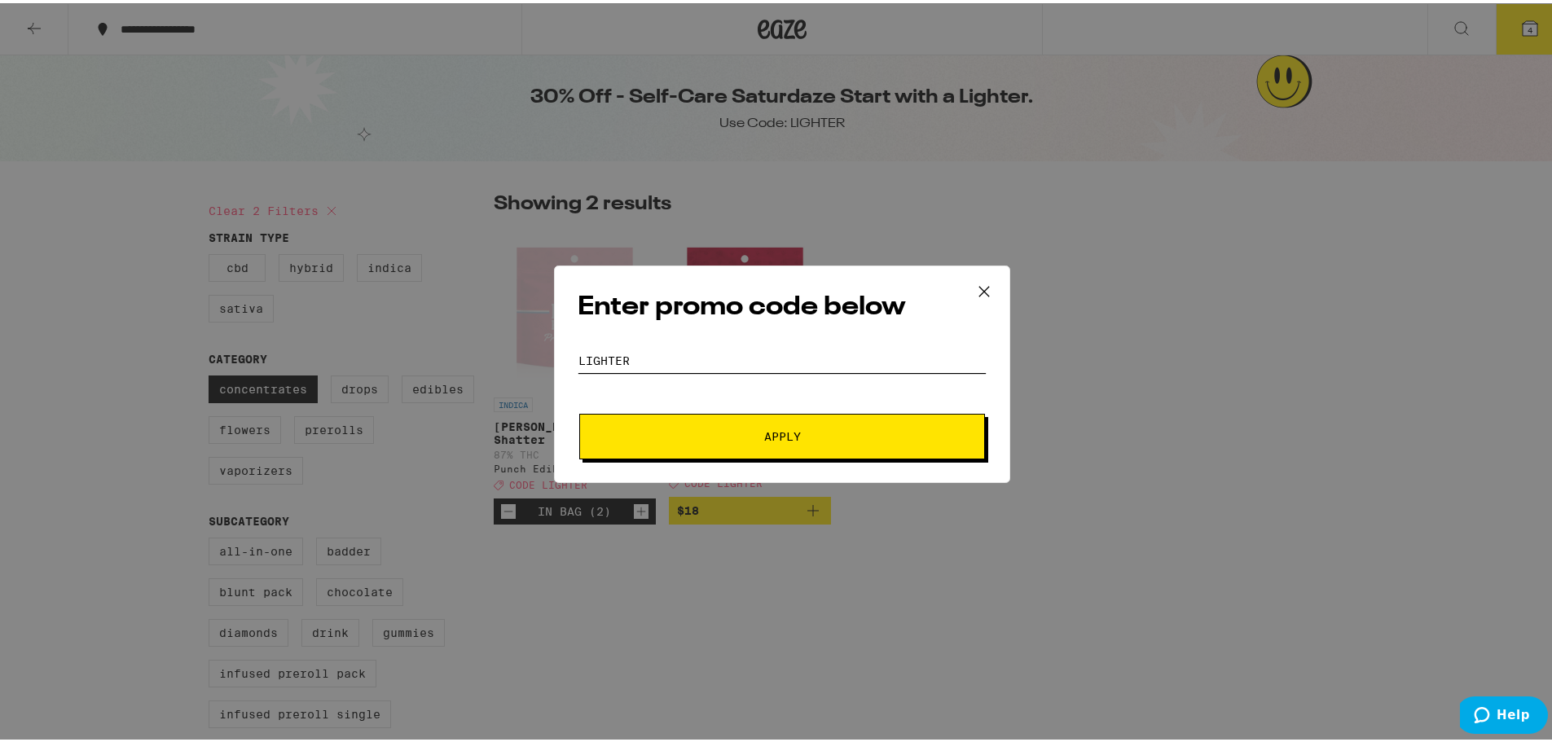
type input "lighter"
click at [731, 444] on button "Apply" at bounding box center [782, 433] width 406 height 46
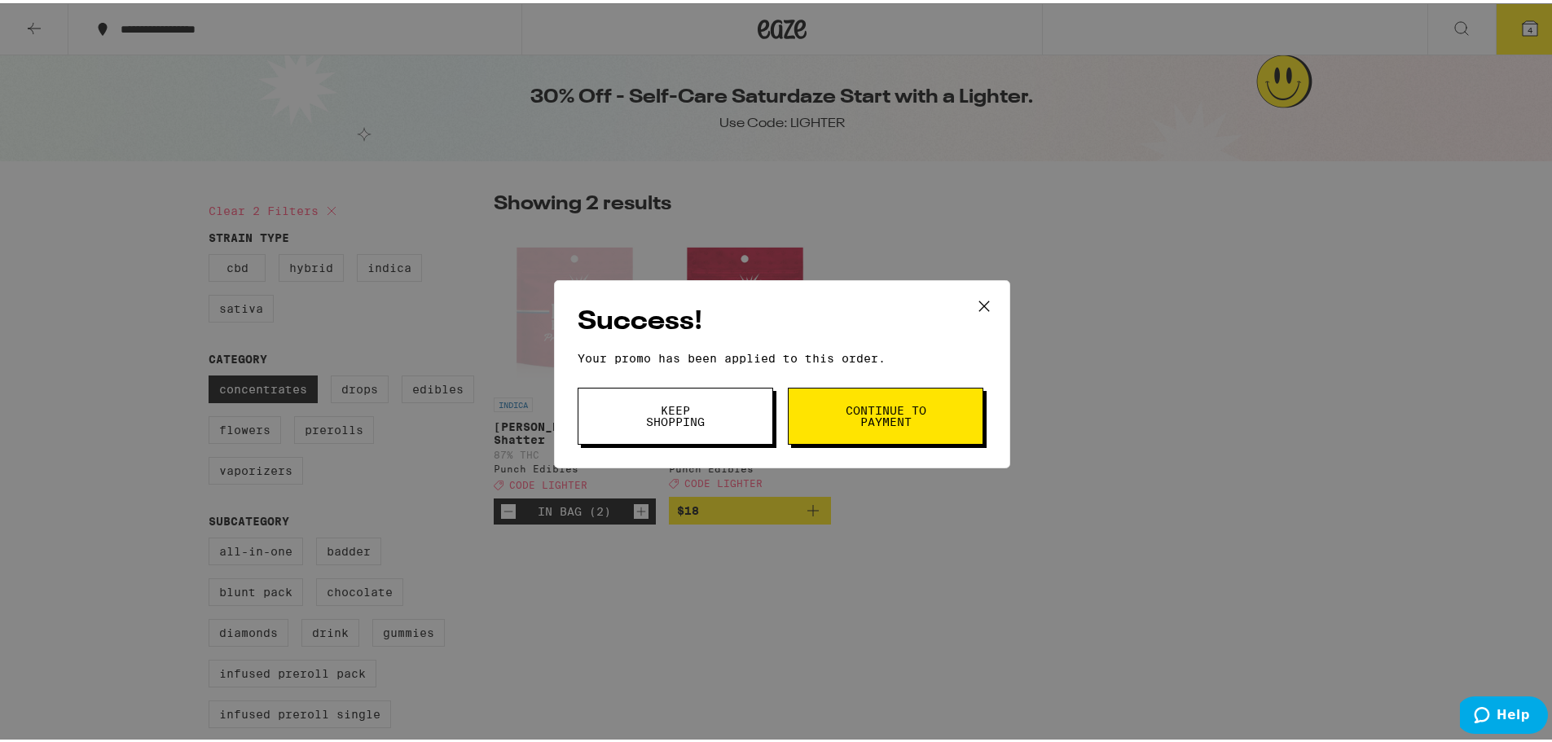
click at [885, 414] on span "Continue to payment" at bounding box center [885, 413] width 83 height 23
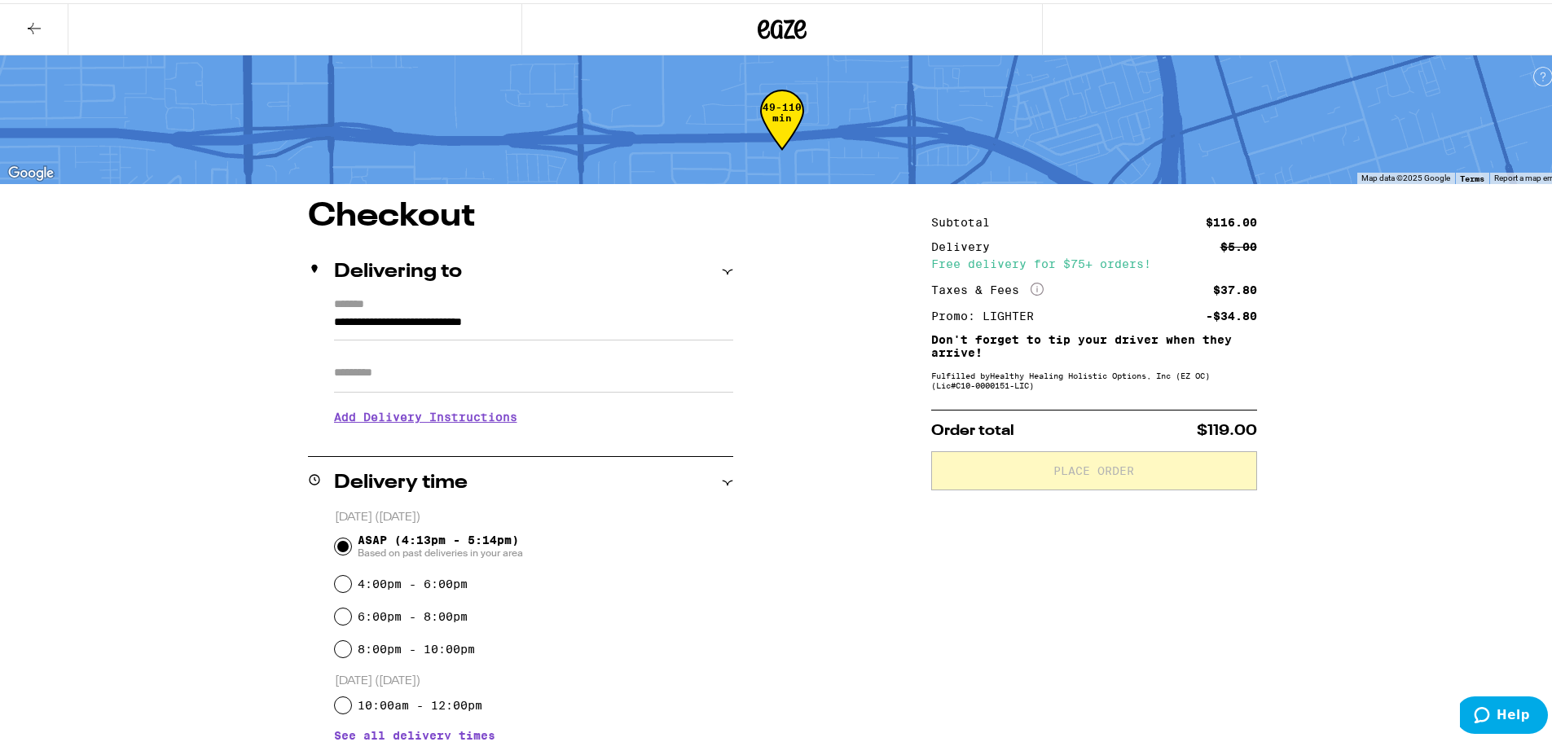
click at [406, 373] on input "Apt/Suite" at bounding box center [533, 369] width 399 height 39
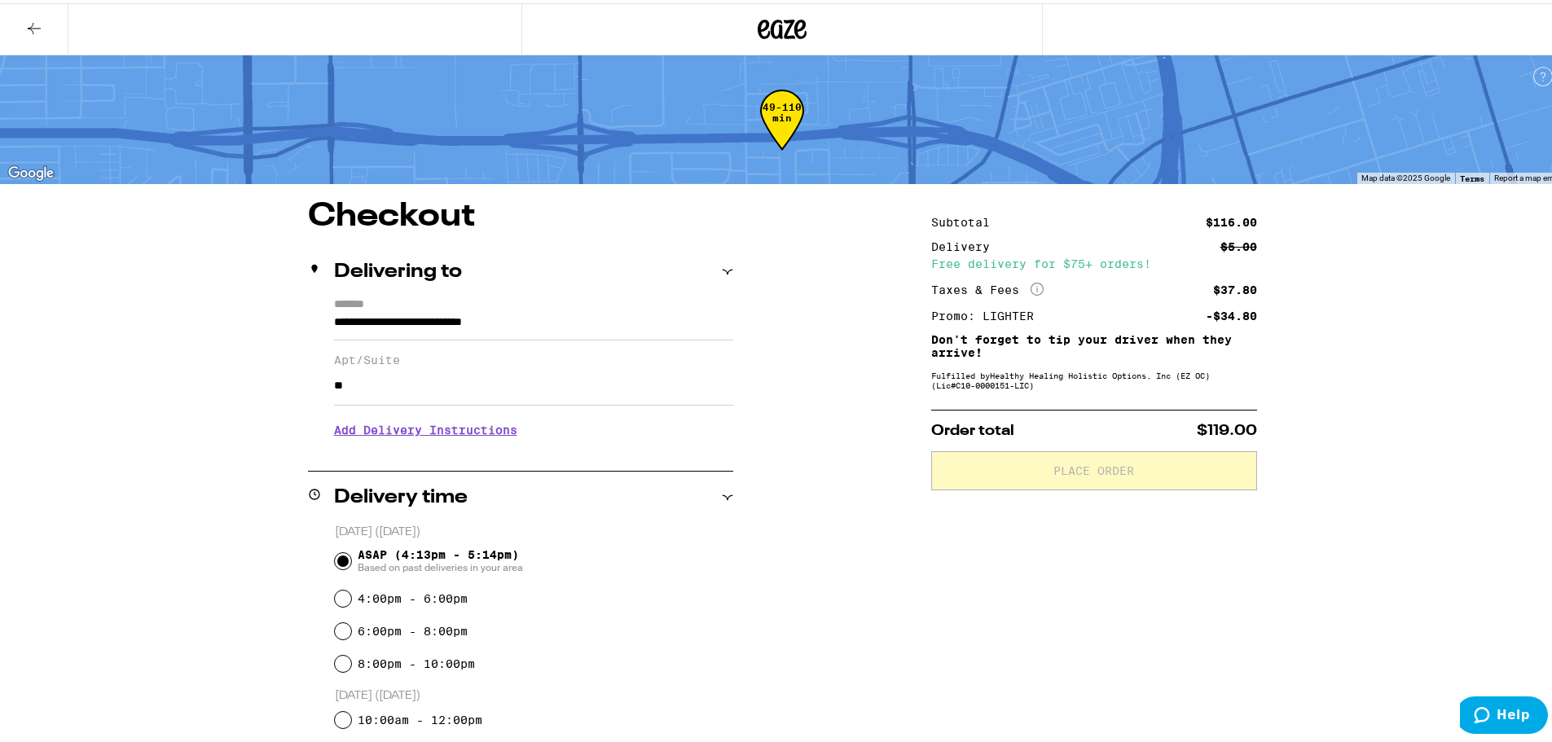
type input "**"
click at [447, 436] on h3 "Add Delivery Instructions" at bounding box center [533, 426] width 399 height 37
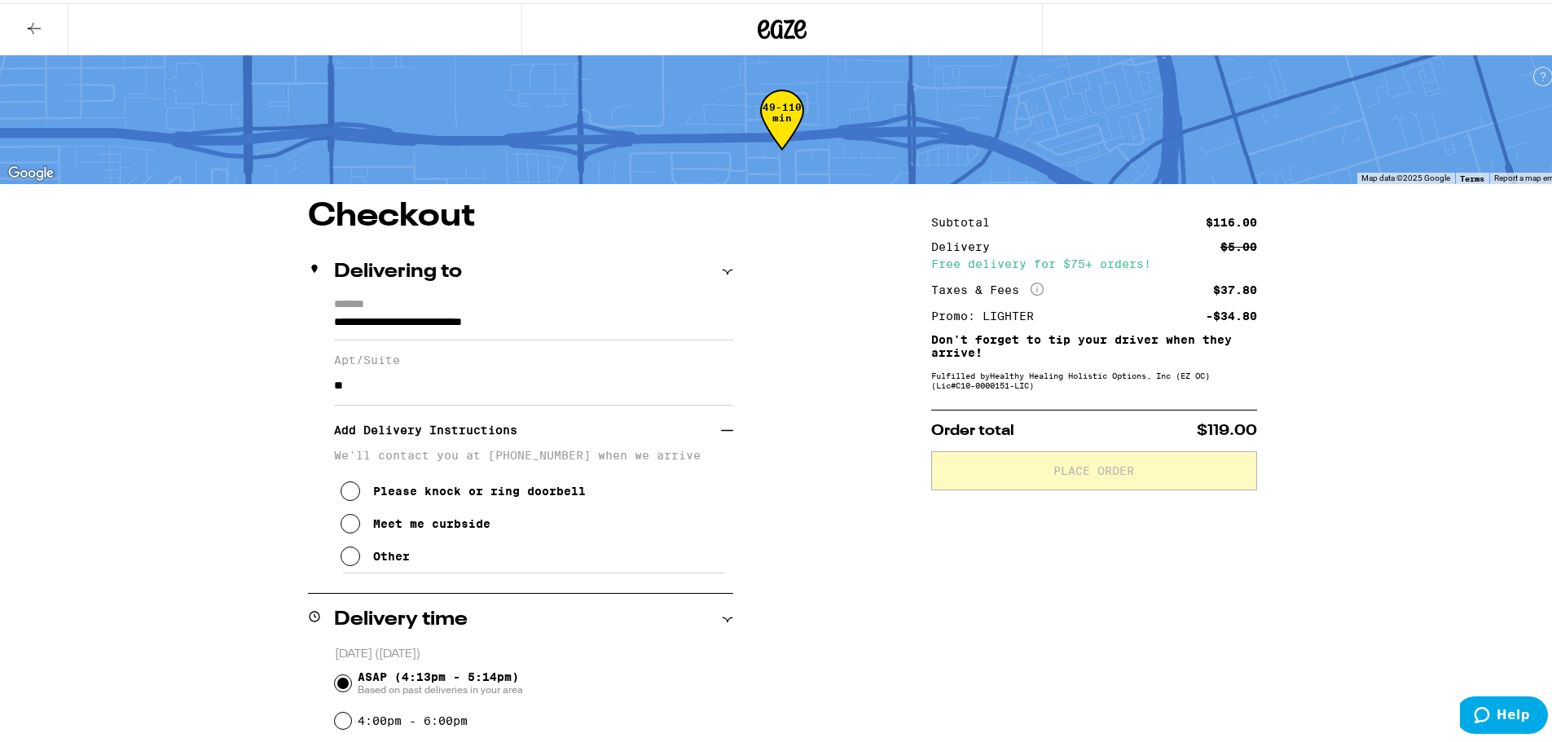
click at [343, 562] on icon at bounding box center [350, 553] width 20 height 20
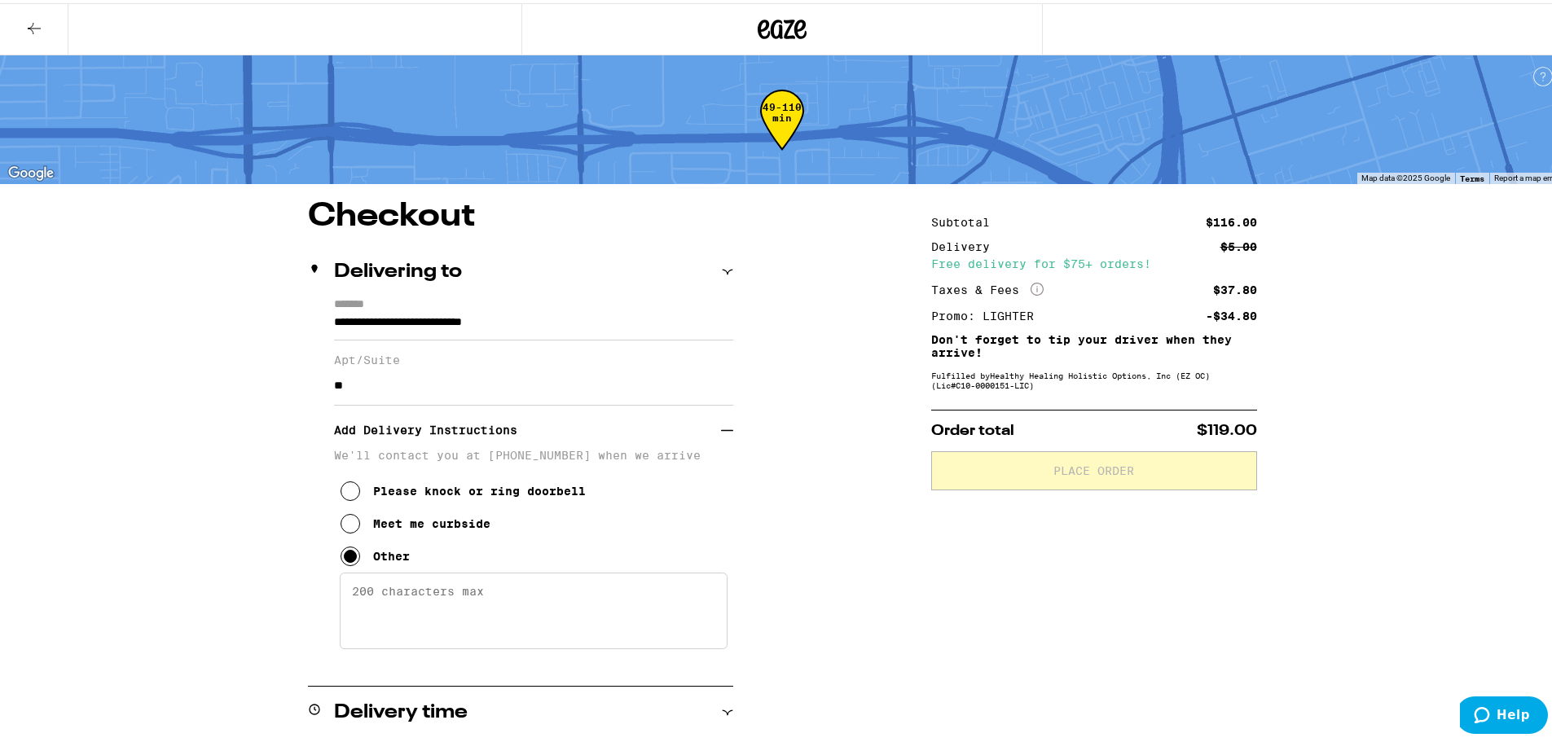
click at [419, 599] on textarea "Enter any other delivery instructions you want driver to know" at bounding box center [534, 607] width 388 height 77
type textarea "U"
drag, startPoint x: 577, startPoint y: 598, endPoint x: 525, endPoint y: 594, distance: 52.3
click at [525, 594] on textarea "[PERSON_NAME][GEOGRAPHIC_DATA] (middle) with sign. Near the back, upstairs. APT…" at bounding box center [534, 607] width 388 height 77
click at [450, 598] on textarea "[PERSON_NAME] Palms(middle) building with sign. Near the back, upstairs. APT 42." at bounding box center [534, 607] width 388 height 77
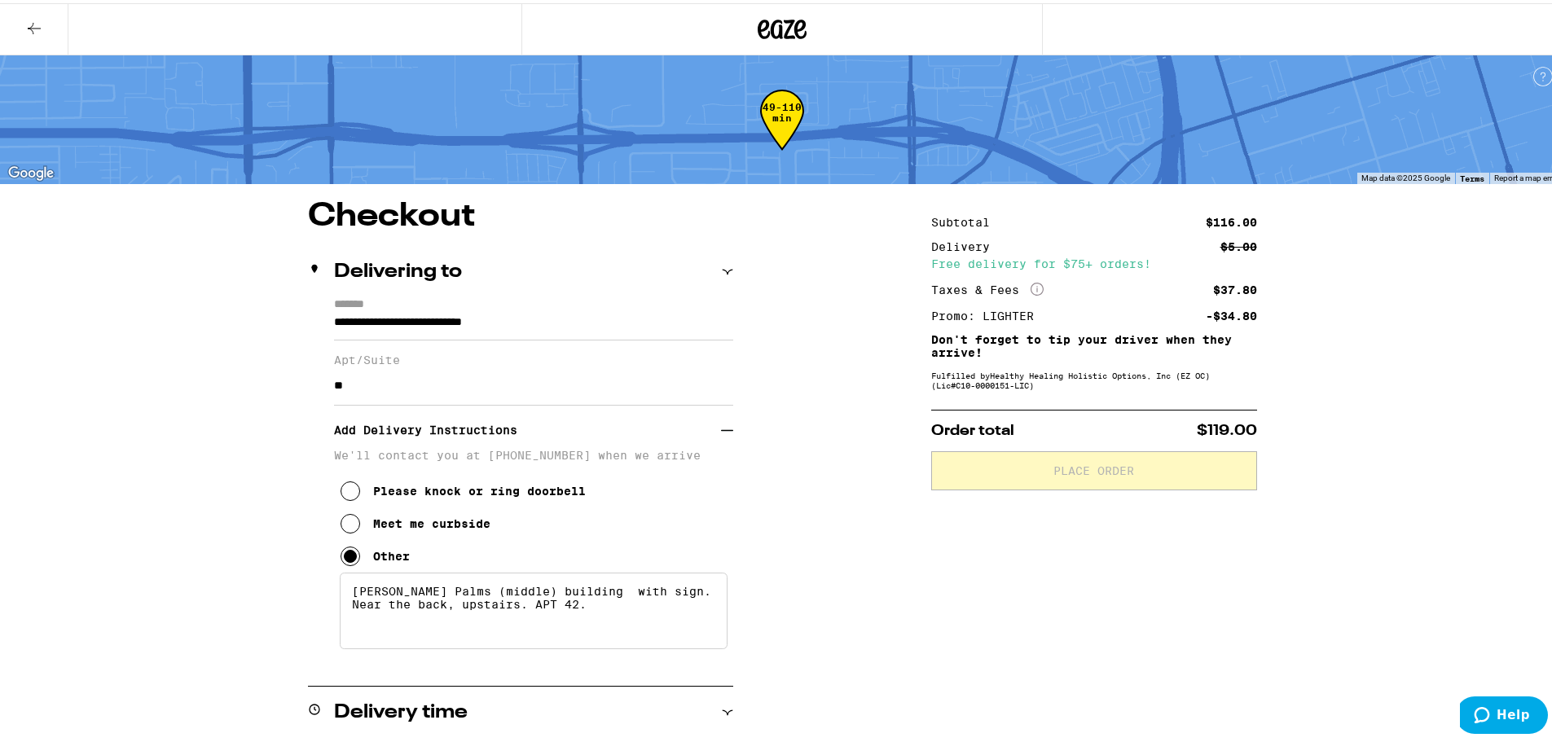
drag, startPoint x: 582, startPoint y: 597, endPoint x: 661, endPoint y: 595, distance: 79.0
click at [661, 595] on textarea "[PERSON_NAME] Palms (middle) building with sign. Near the back, upstairs. APT 4…" at bounding box center [534, 607] width 388 height 77
click at [513, 617] on textarea "[PERSON_NAME] Palms (middle) building. Near the back, upstairs. APT 42." at bounding box center [534, 607] width 388 height 77
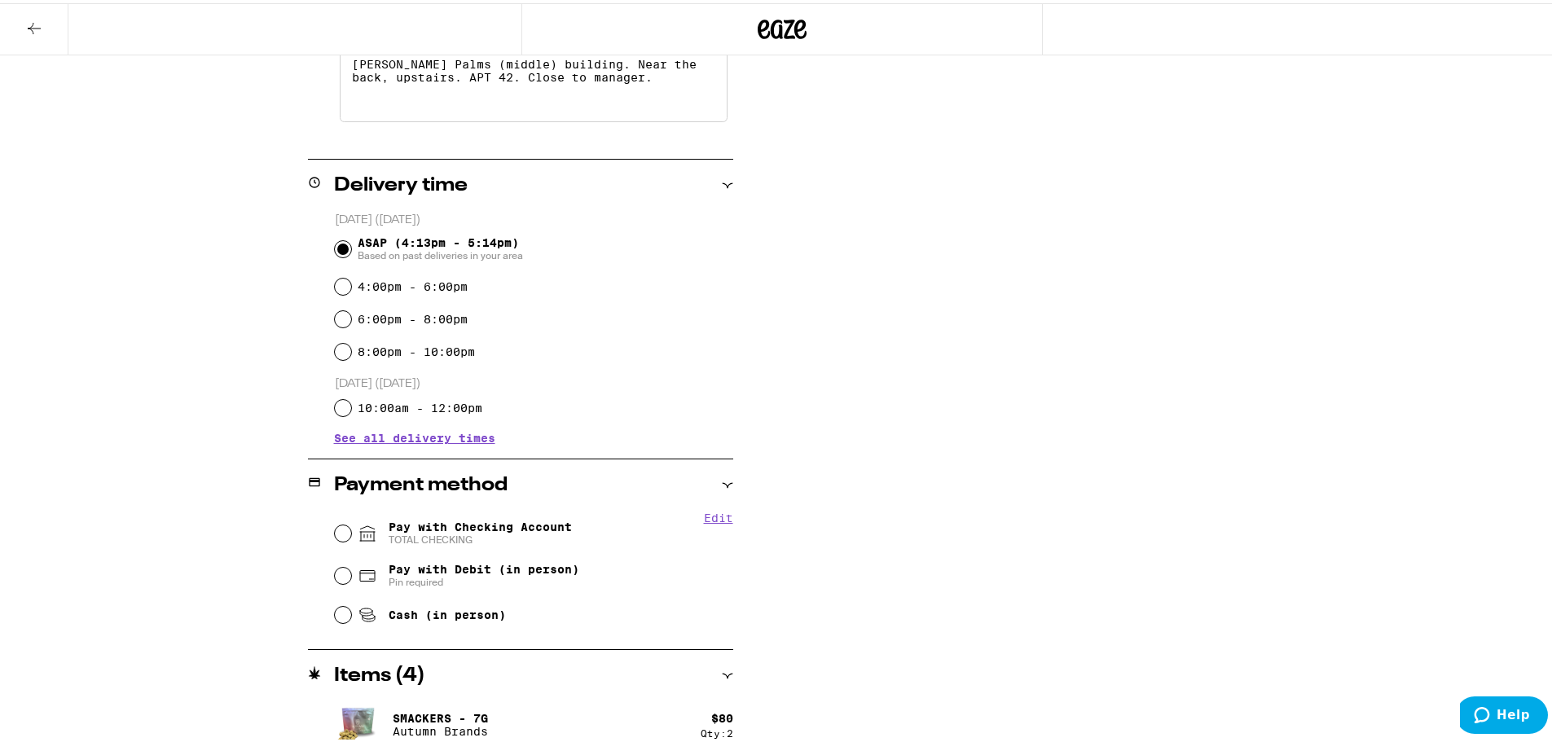
scroll to position [570, 0]
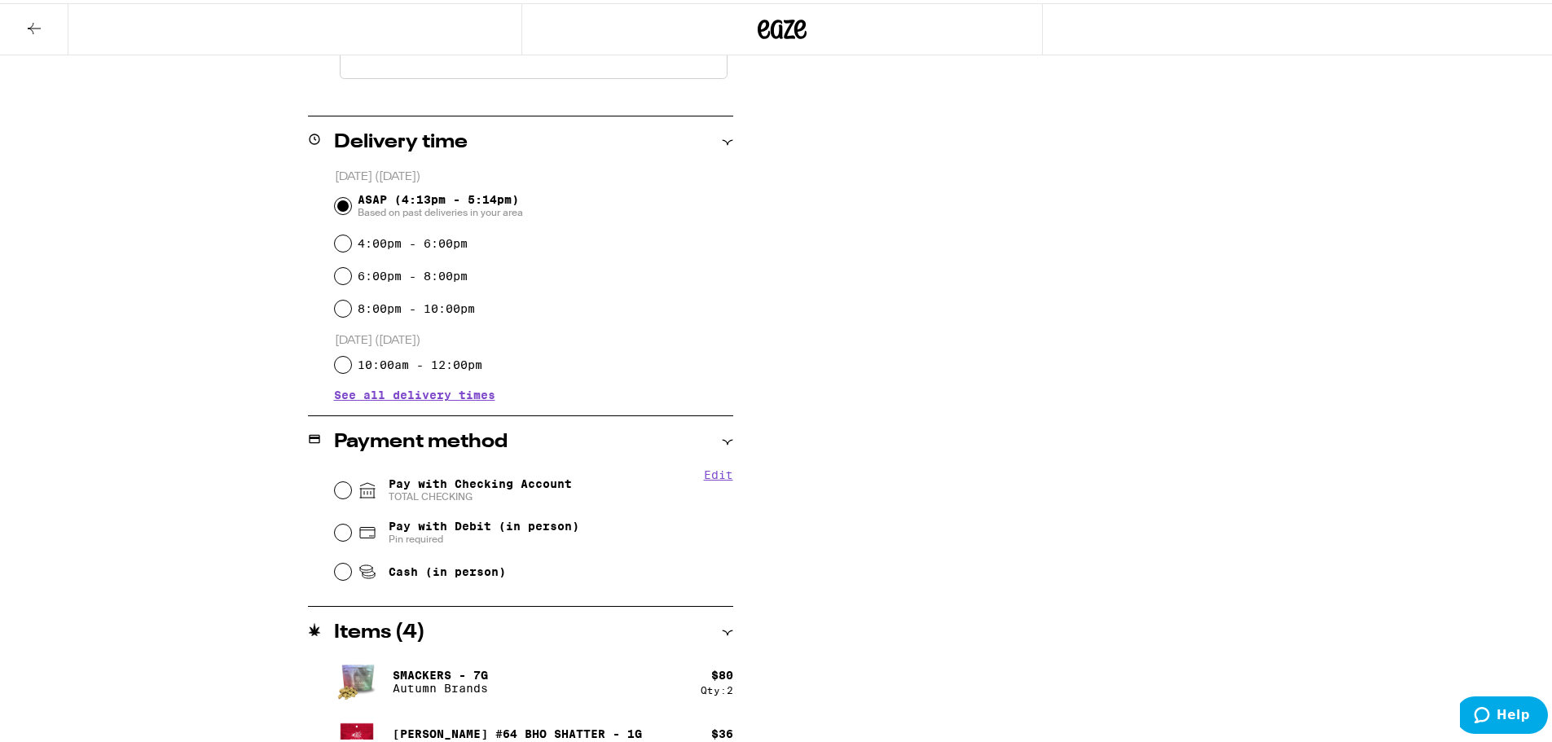
type textarea "[PERSON_NAME] Palms (middle) building. Near the back, upstairs. APT 42. Close t…"
click at [335, 489] on input "Pay with Checking Account TOTAL CHECKING" at bounding box center [343, 487] width 16 height 16
radio input "true"
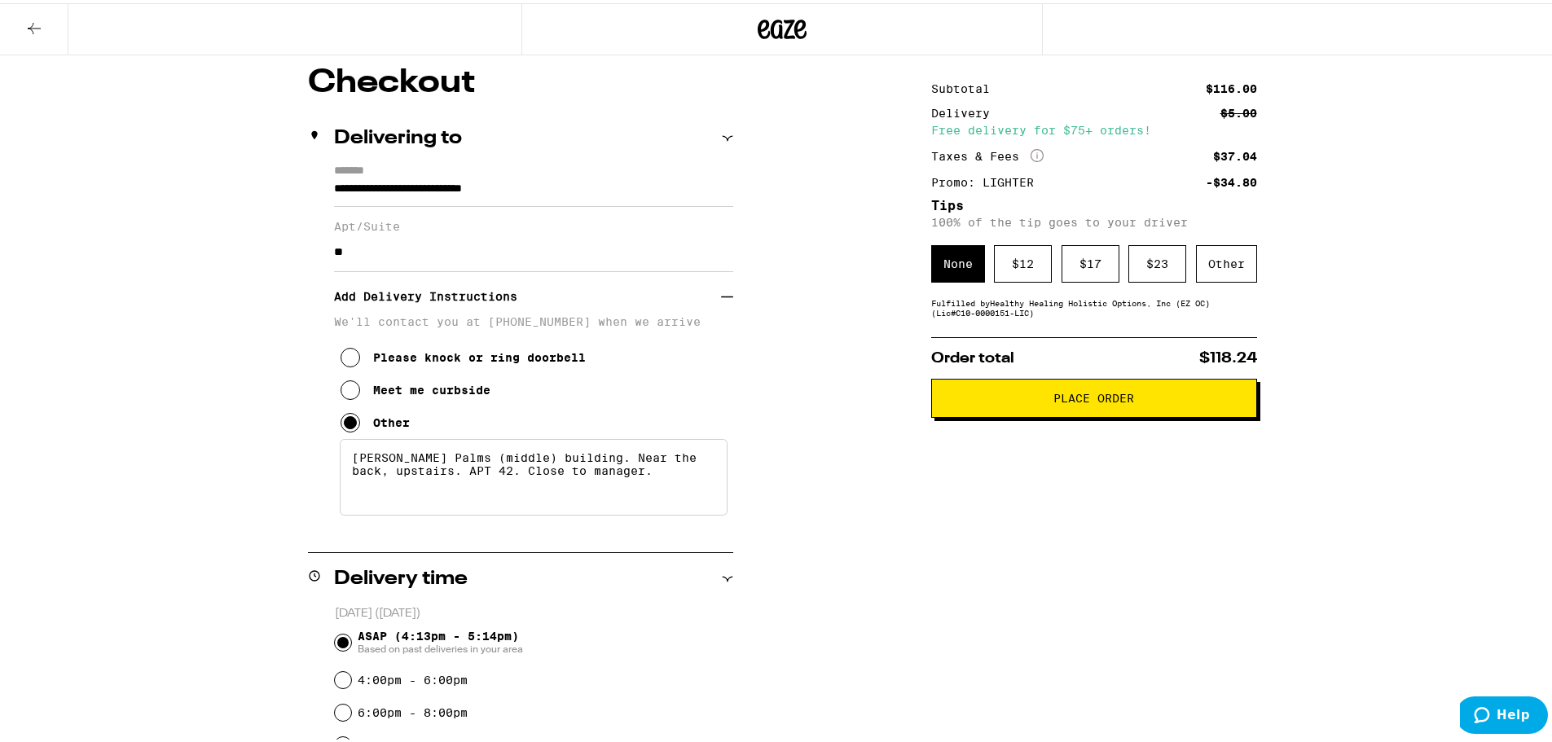
scroll to position [2, 0]
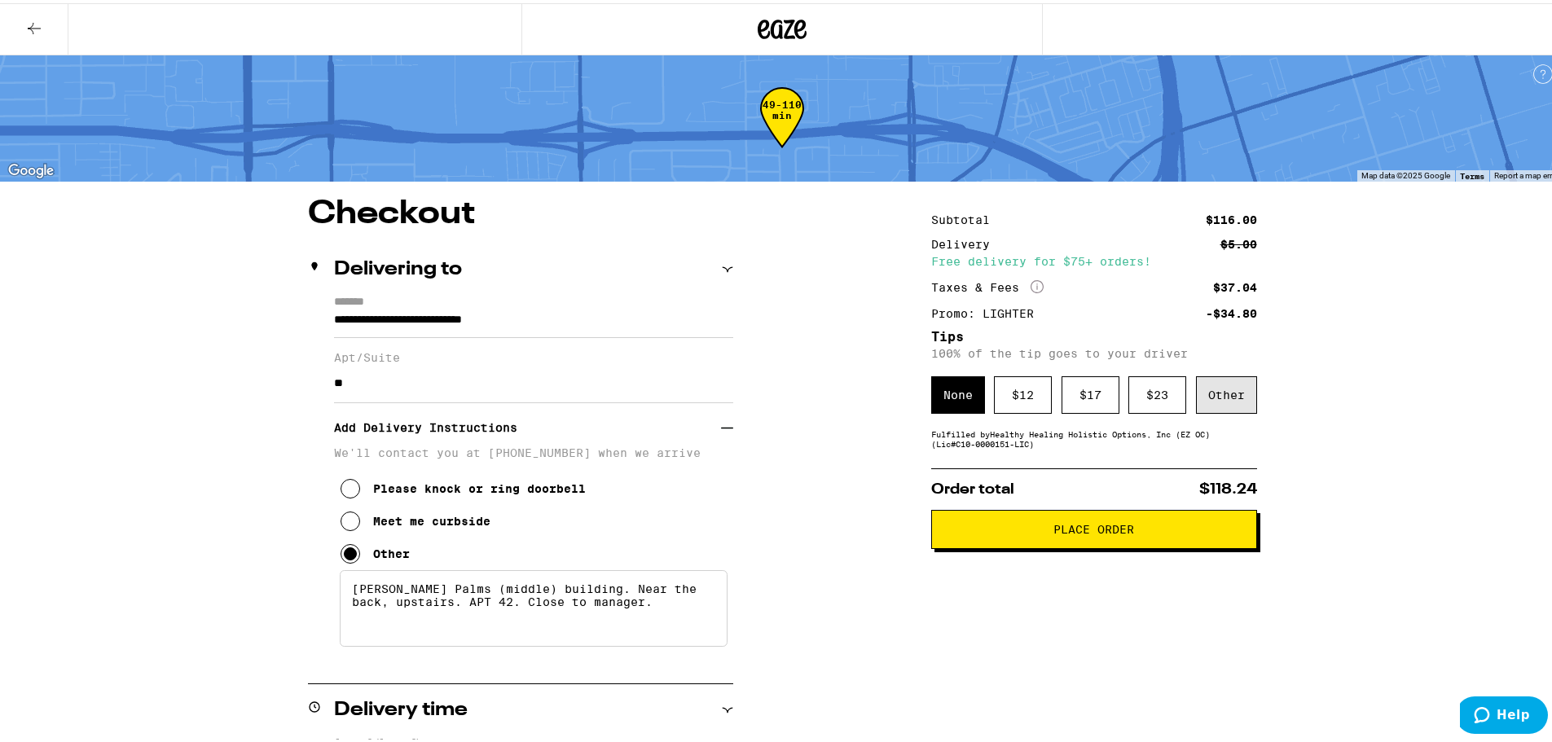
drag, startPoint x: 1226, startPoint y: 400, endPoint x: 1236, endPoint y: 397, distance: 10.1
click at [1226, 400] on div "Other" at bounding box center [1226, 391] width 61 height 37
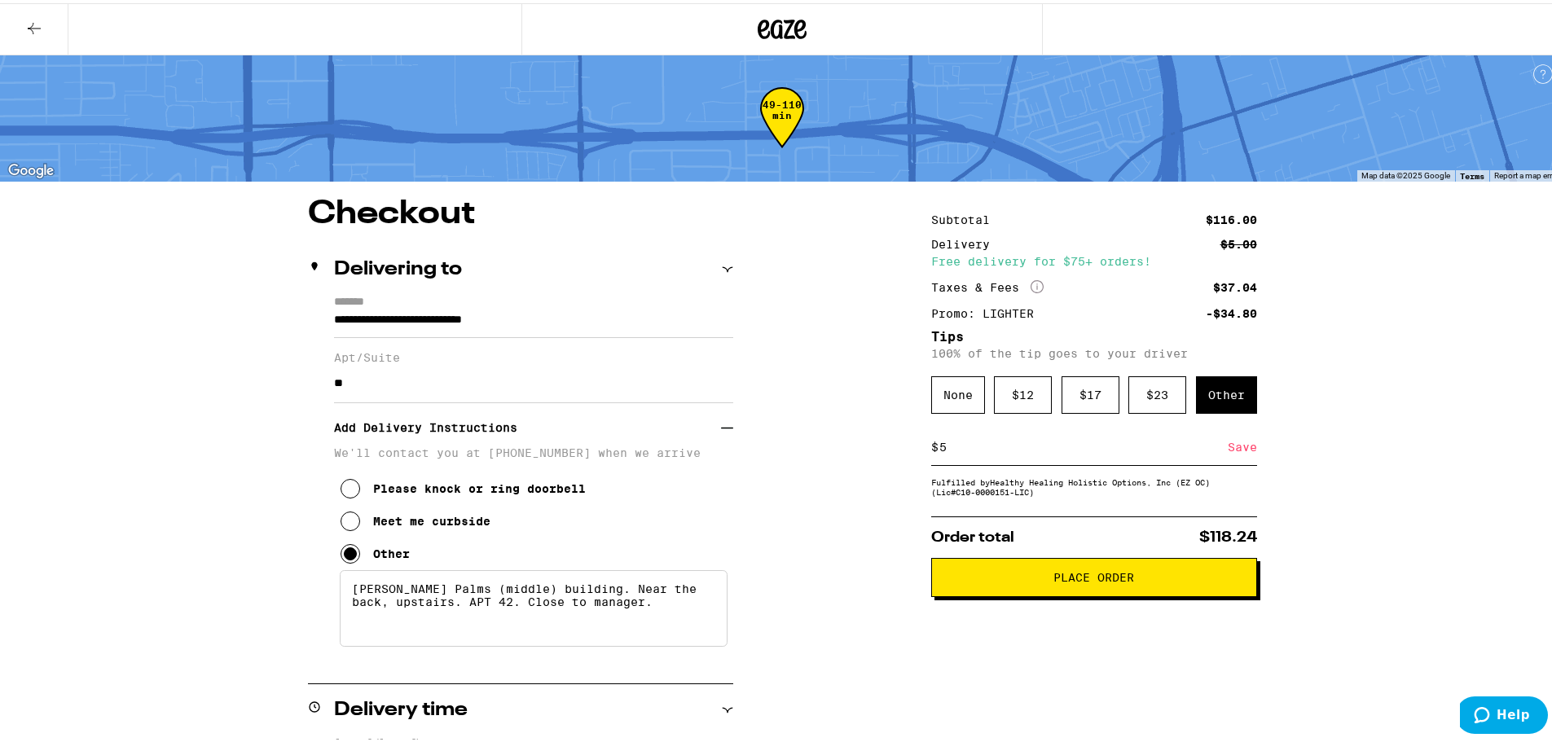
type input "5"
click at [1241, 446] on div "Save" at bounding box center [1241, 444] width 29 height 36
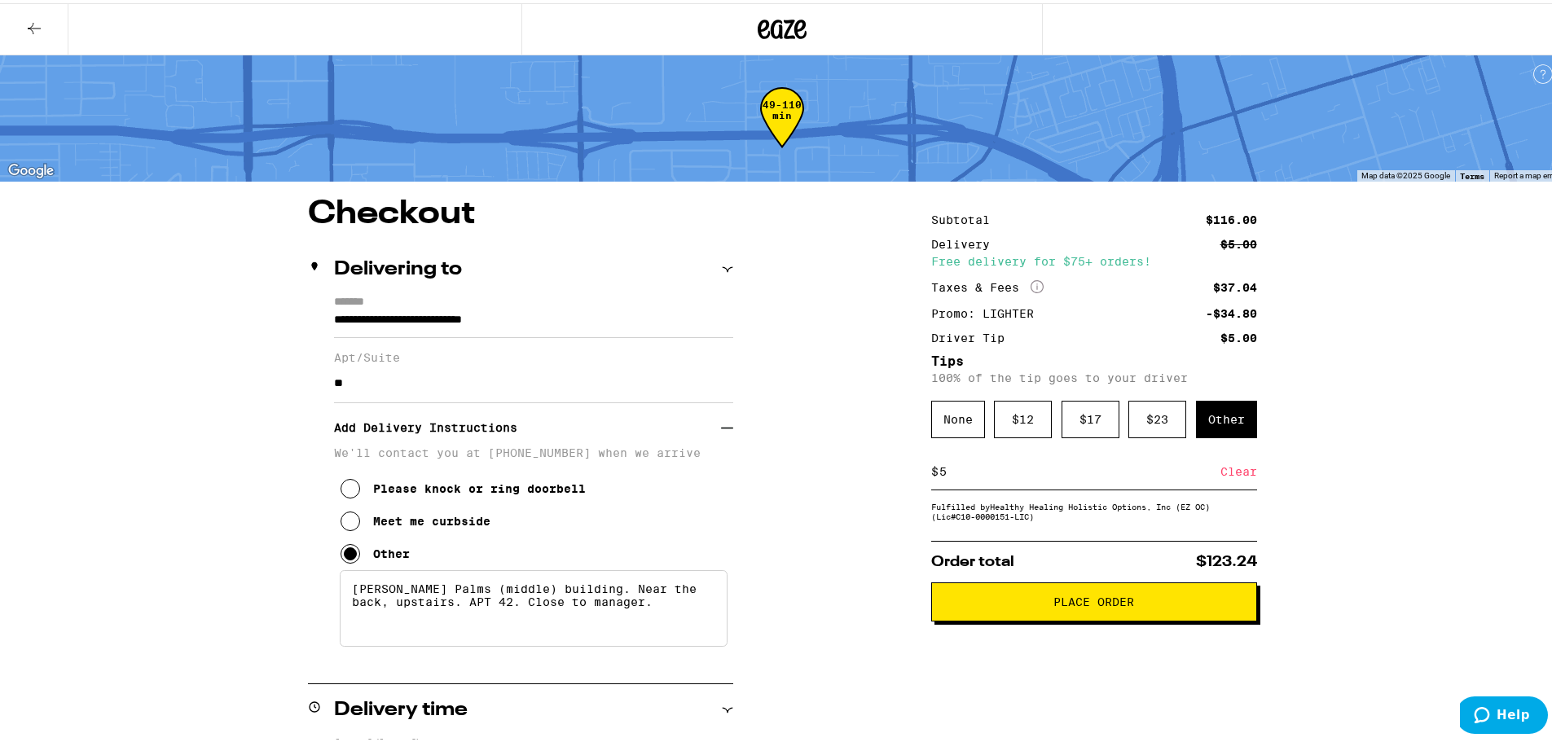
click at [1078, 618] on button "Place Order" at bounding box center [1094, 598] width 326 height 39
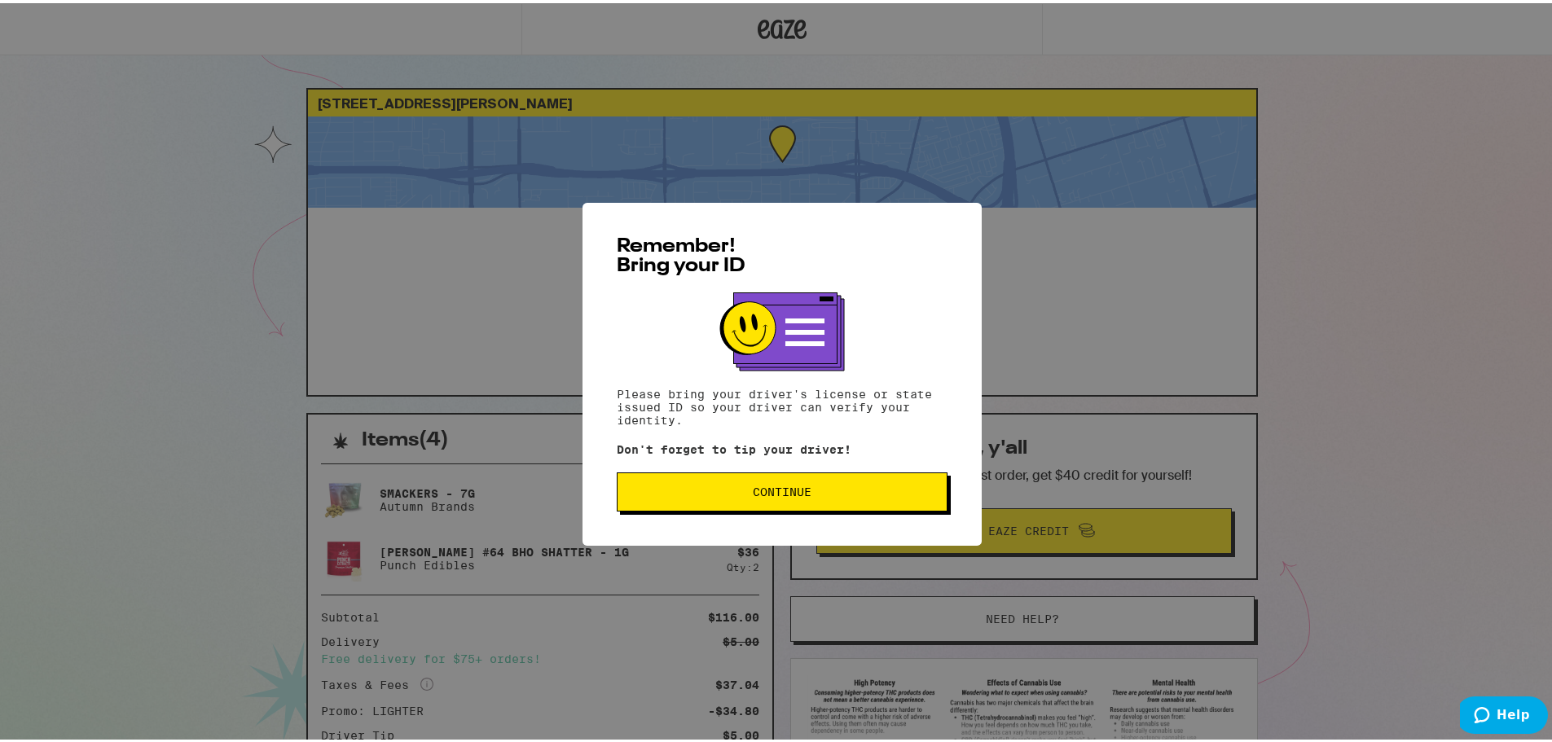
click at [784, 475] on button "Continue" at bounding box center [782, 488] width 331 height 39
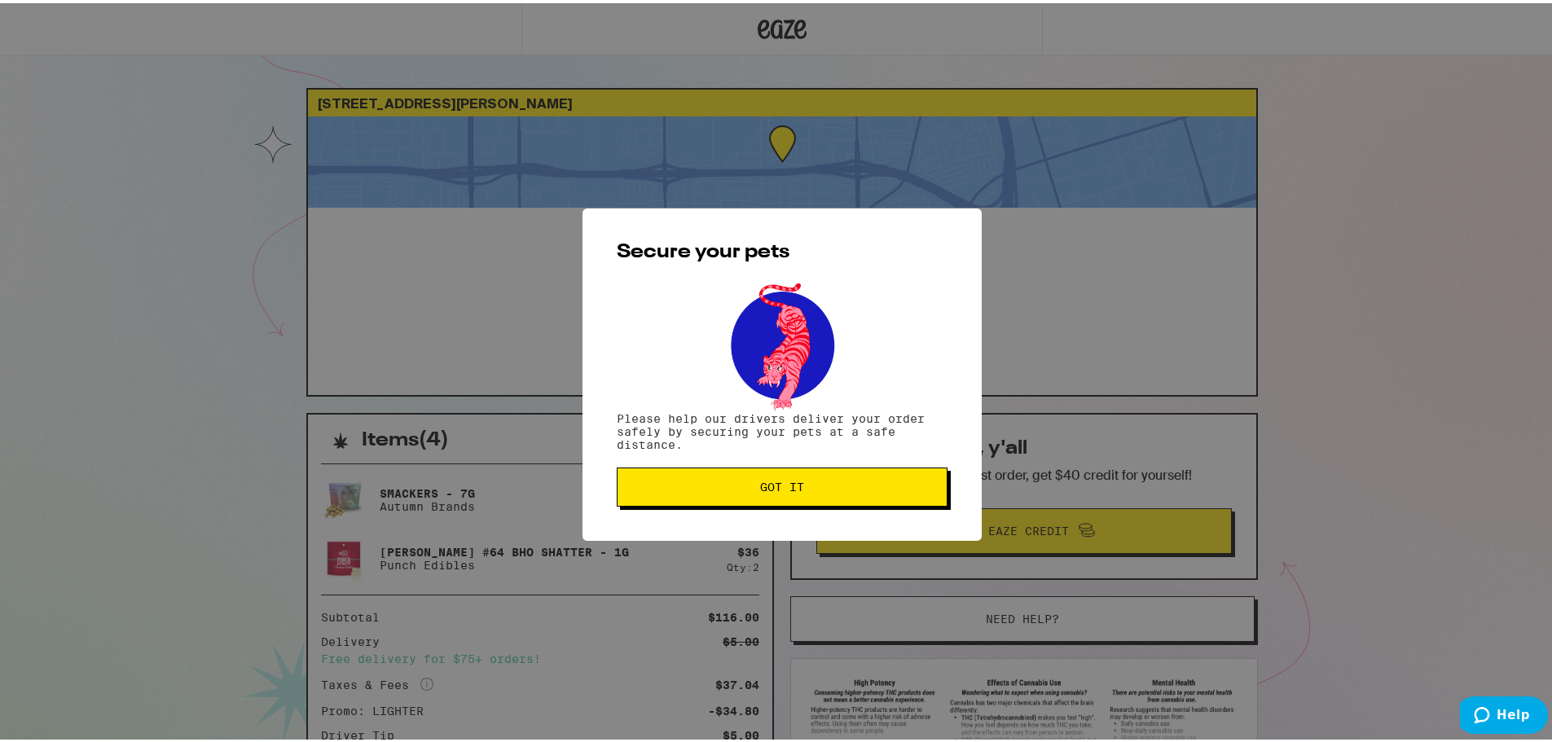
click at [773, 484] on span "Got it" at bounding box center [782, 483] width 44 height 11
